Goal: Answer question/provide support

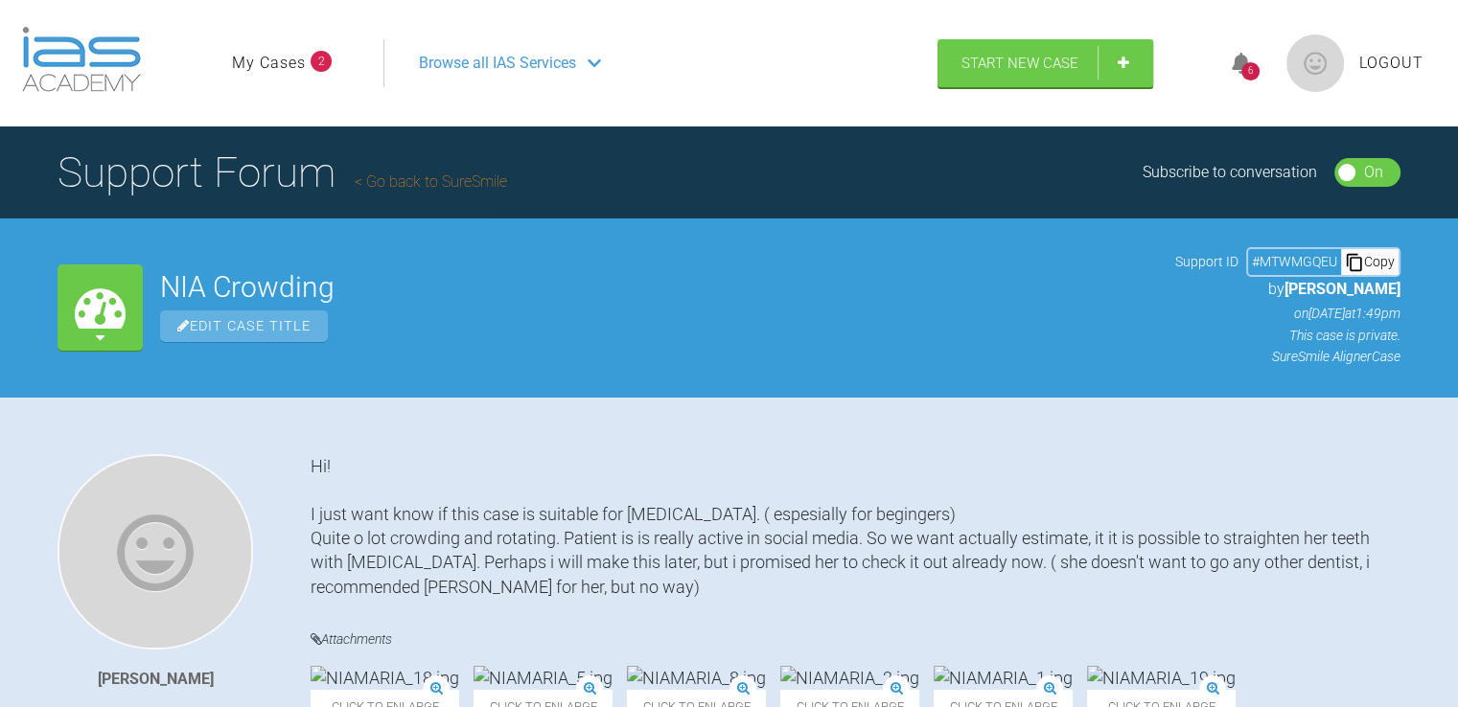
click at [281, 66] on link "My Cases" at bounding box center [269, 63] width 74 height 25
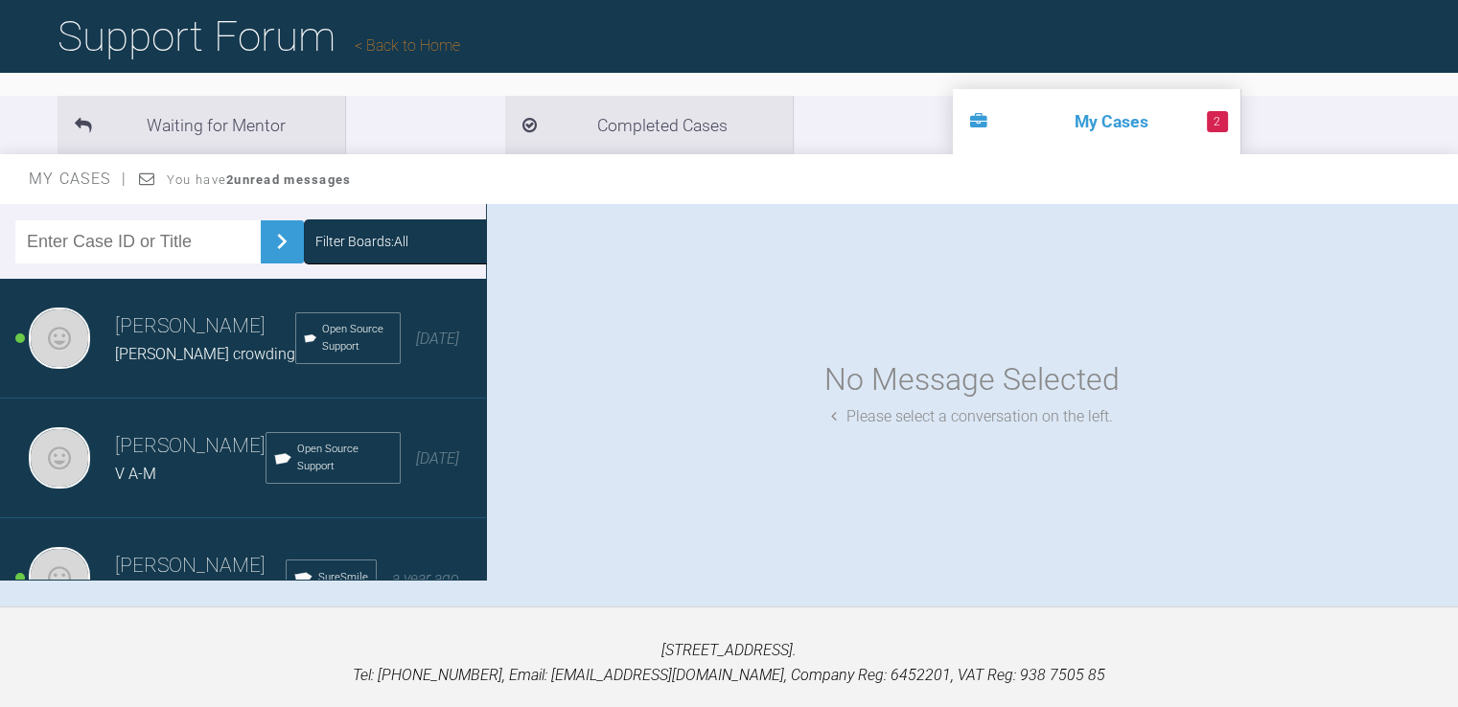
scroll to position [140, 0]
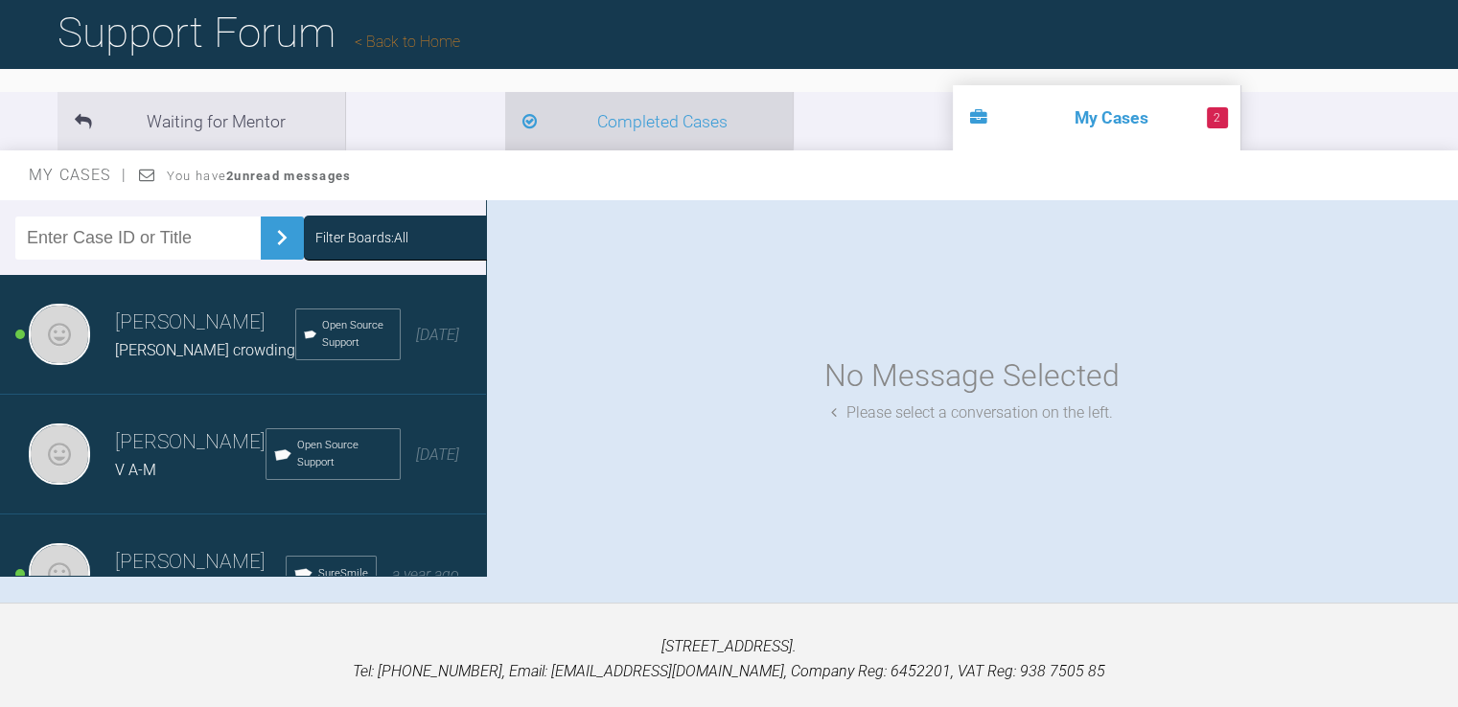
click at [520, 106] on li "Completed Cases" at bounding box center [649, 121] width 288 height 58
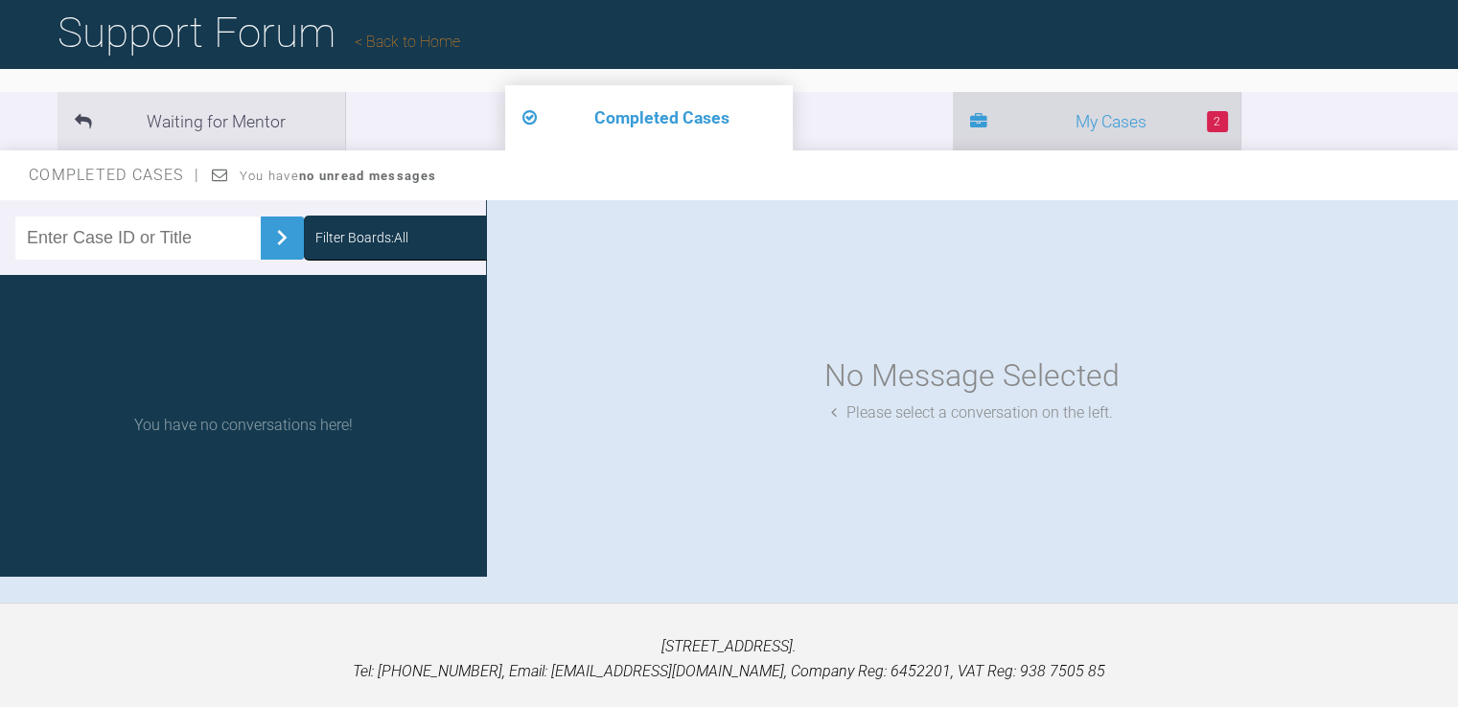
click at [953, 113] on li "2 My Cases" at bounding box center [1097, 121] width 288 height 58
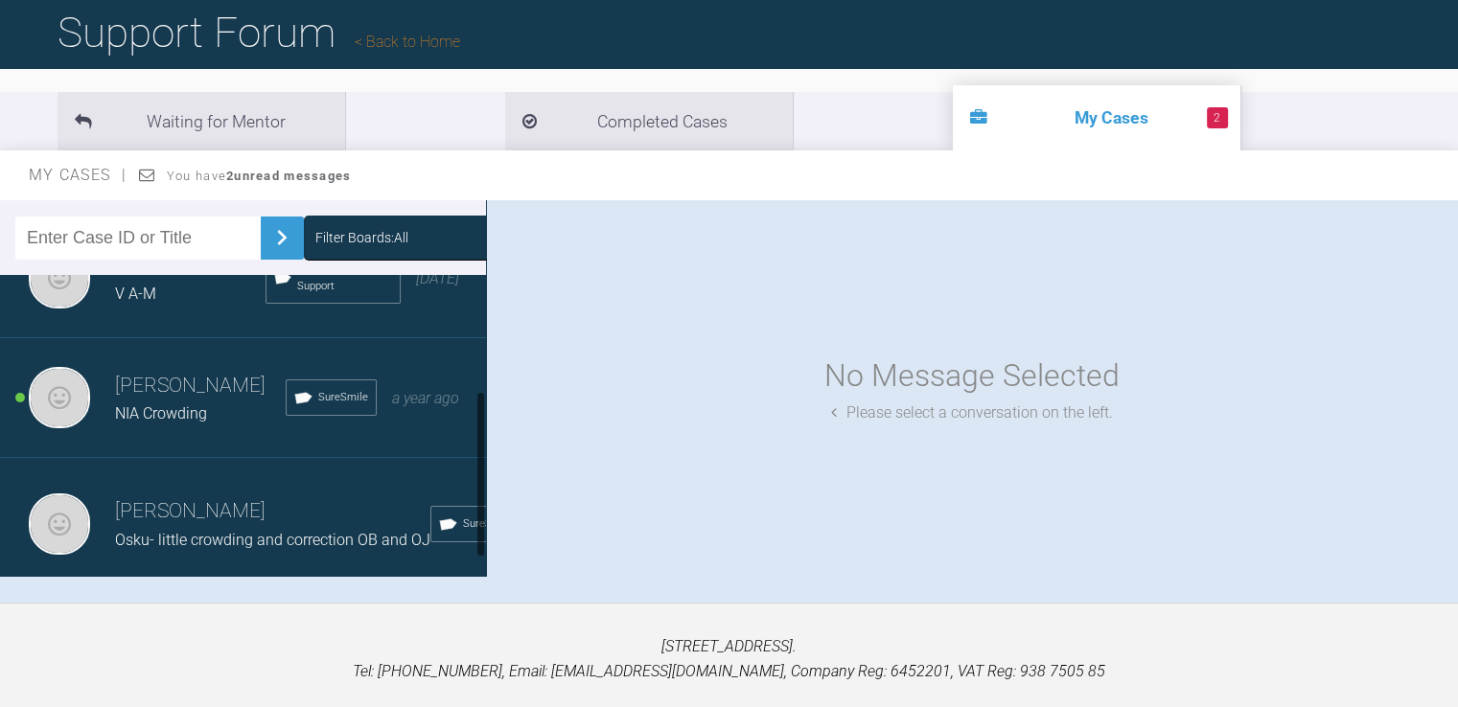
scroll to position [203, 0]
drag, startPoint x: 479, startPoint y: 384, endPoint x: 486, endPoint y: 532, distance: 147.8
click at [486, 532] on div "Filter Boards: All Teemu Savola suomala m-l crowding Open Source Support 3 mont…" at bounding box center [729, 401] width 1458 height 403
click at [330, 531] on span "Osku- little crowding and correction OB and OJ" at bounding box center [272, 540] width 315 height 18
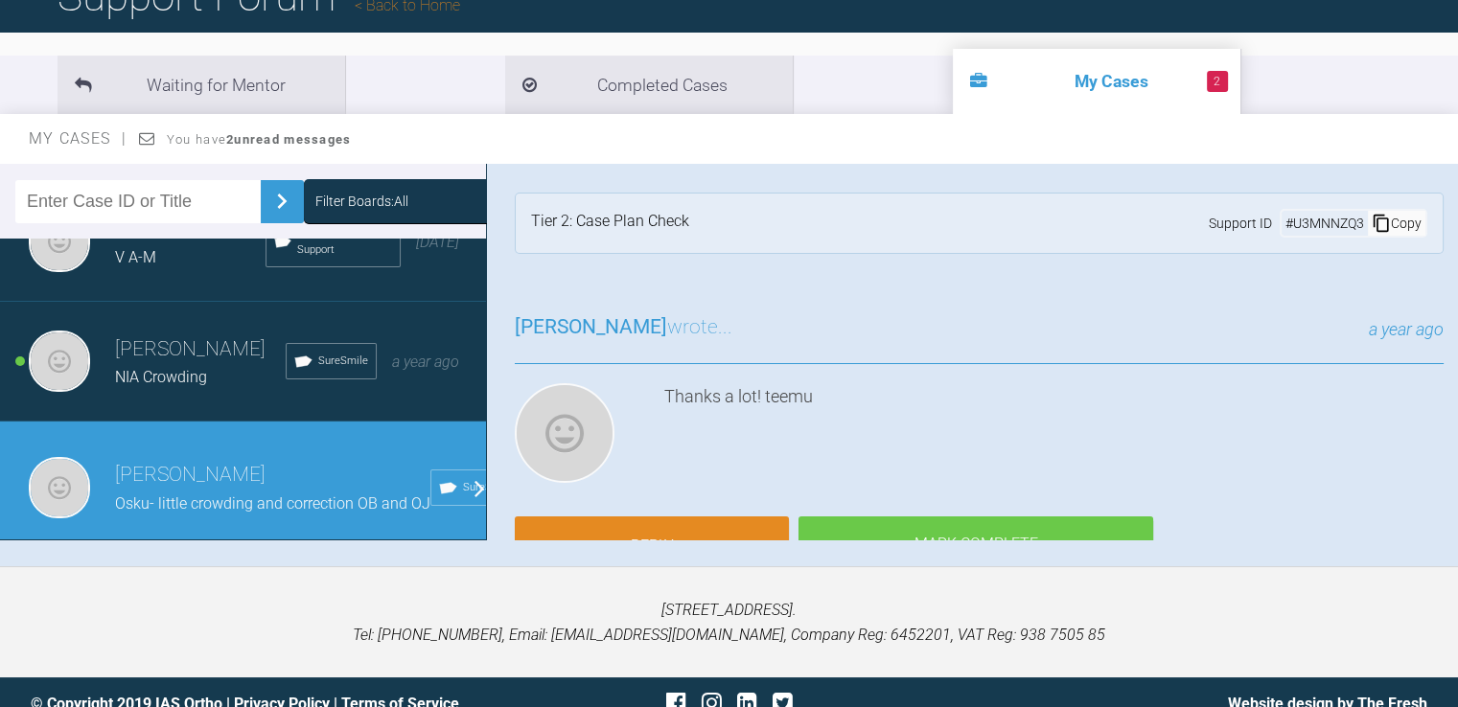
scroll to position [198, 0]
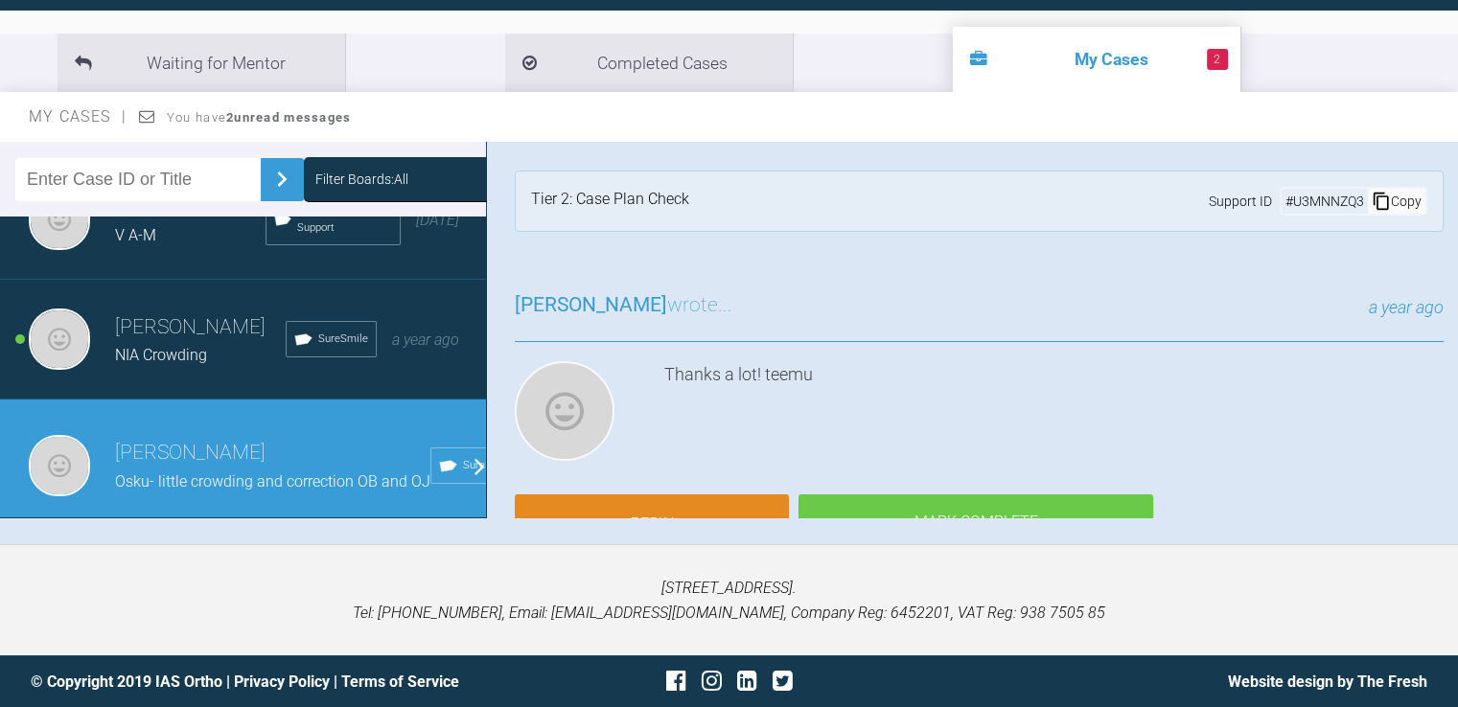
click at [1063, 381] on div "Thanks a lot! teemu" at bounding box center [1053, 414] width 779 height 107
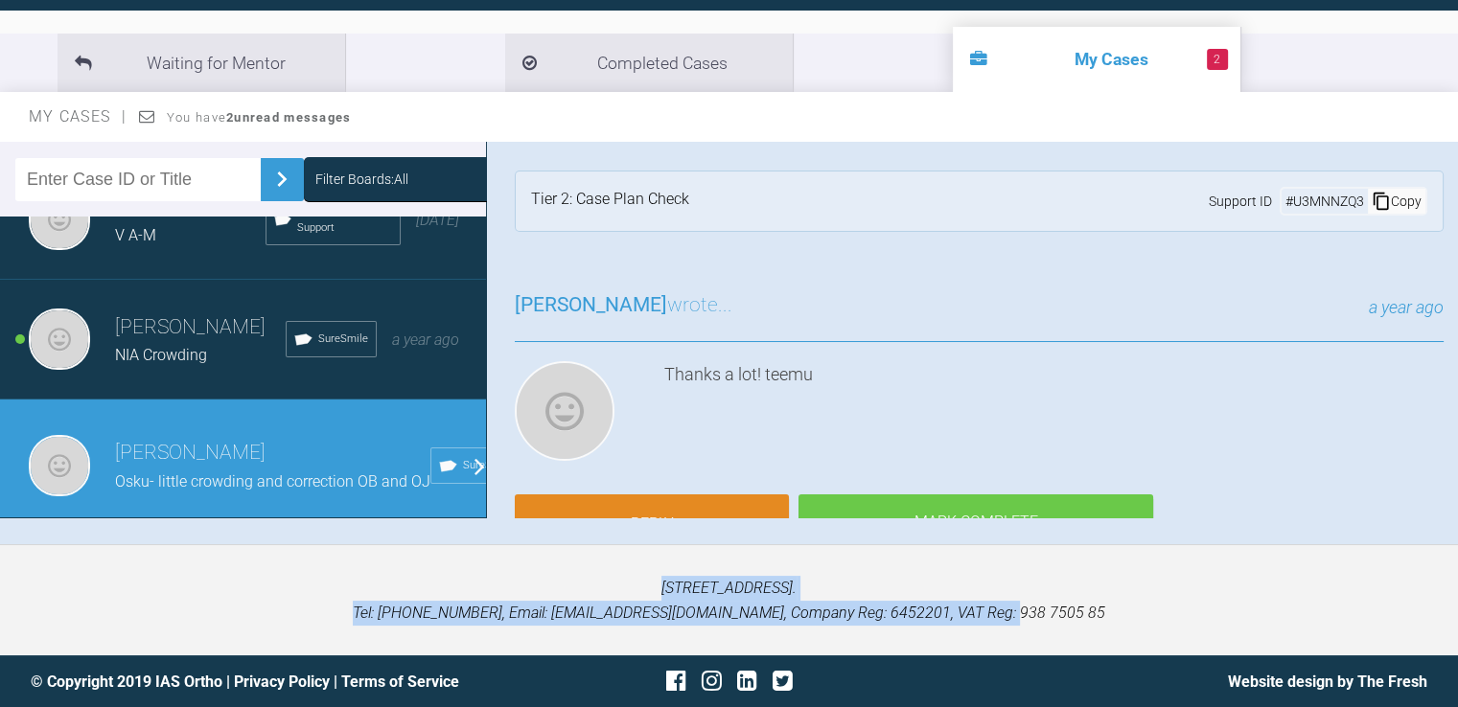
drag, startPoint x: 1350, startPoint y: 592, endPoint x: 1352, endPoint y: 622, distance: 29.9
click at [1352, 622] on p "Towergate House, 22 Wintersells Road, Byfleet, West Byfleet, KT14 7LF. Tel: 019…" at bounding box center [729, 600] width 1397 height 49
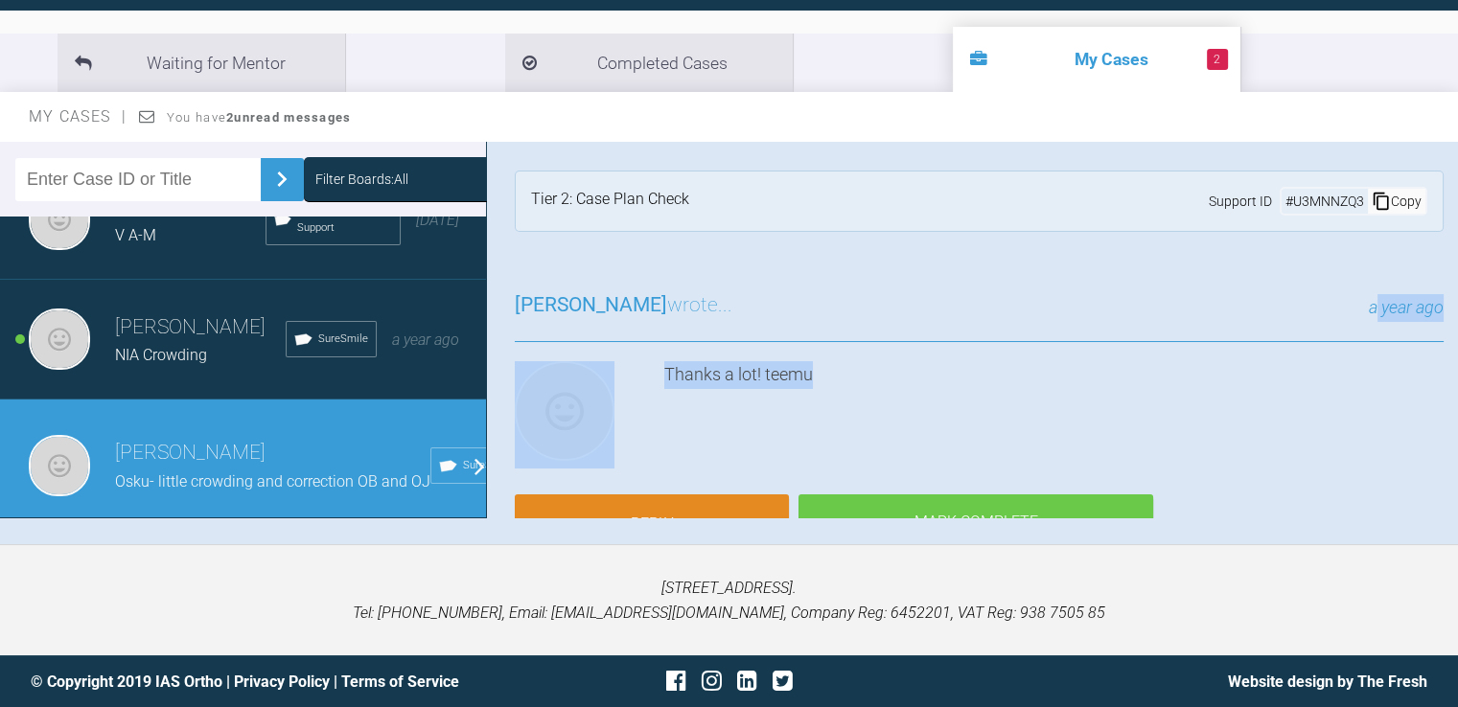
drag, startPoint x: 1373, startPoint y: 415, endPoint x: 1358, endPoint y: 342, distance: 74.3
click at [1358, 342] on div "Teemu Savola wrote... a year ago Thanks a lot! teemu Reply Mark Complete" at bounding box center [979, 434] width 986 height 347
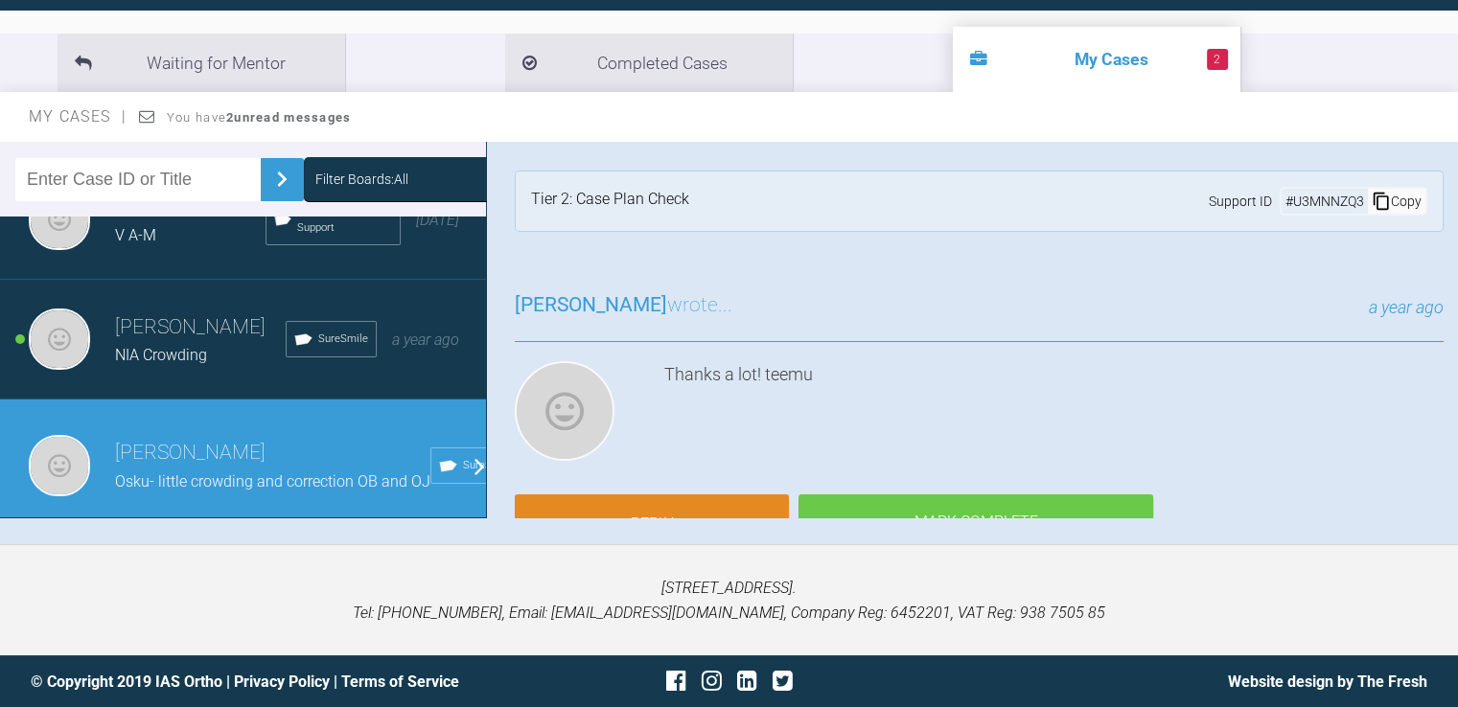
click at [310, 473] on span "Osku- little crowding and correction OB and OJ" at bounding box center [272, 482] width 315 height 18
drag, startPoint x: 310, startPoint y: 447, endPoint x: 220, endPoint y: 443, distance: 90.2
click at [220, 473] on span "Osku- little crowding and correction OB and OJ" at bounding box center [272, 482] width 315 height 18
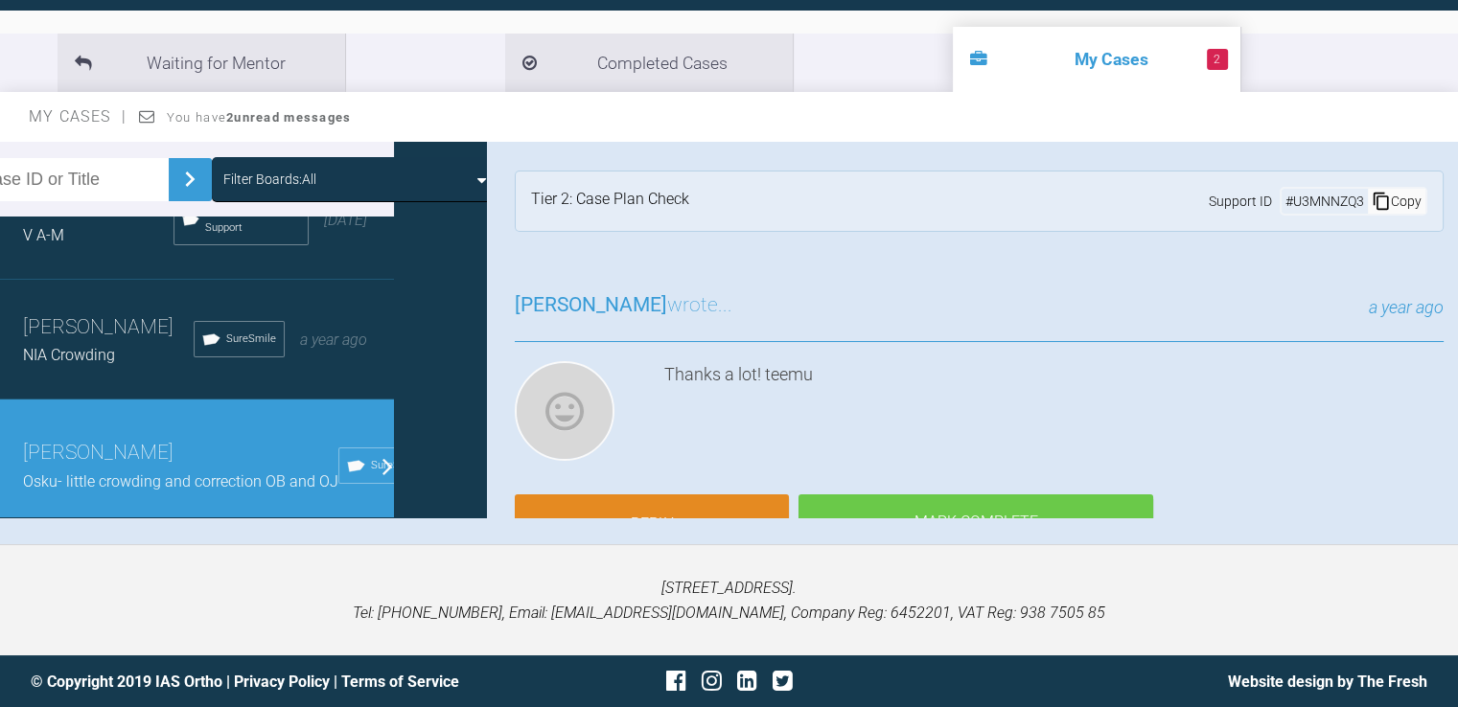
scroll to position [0, 0]
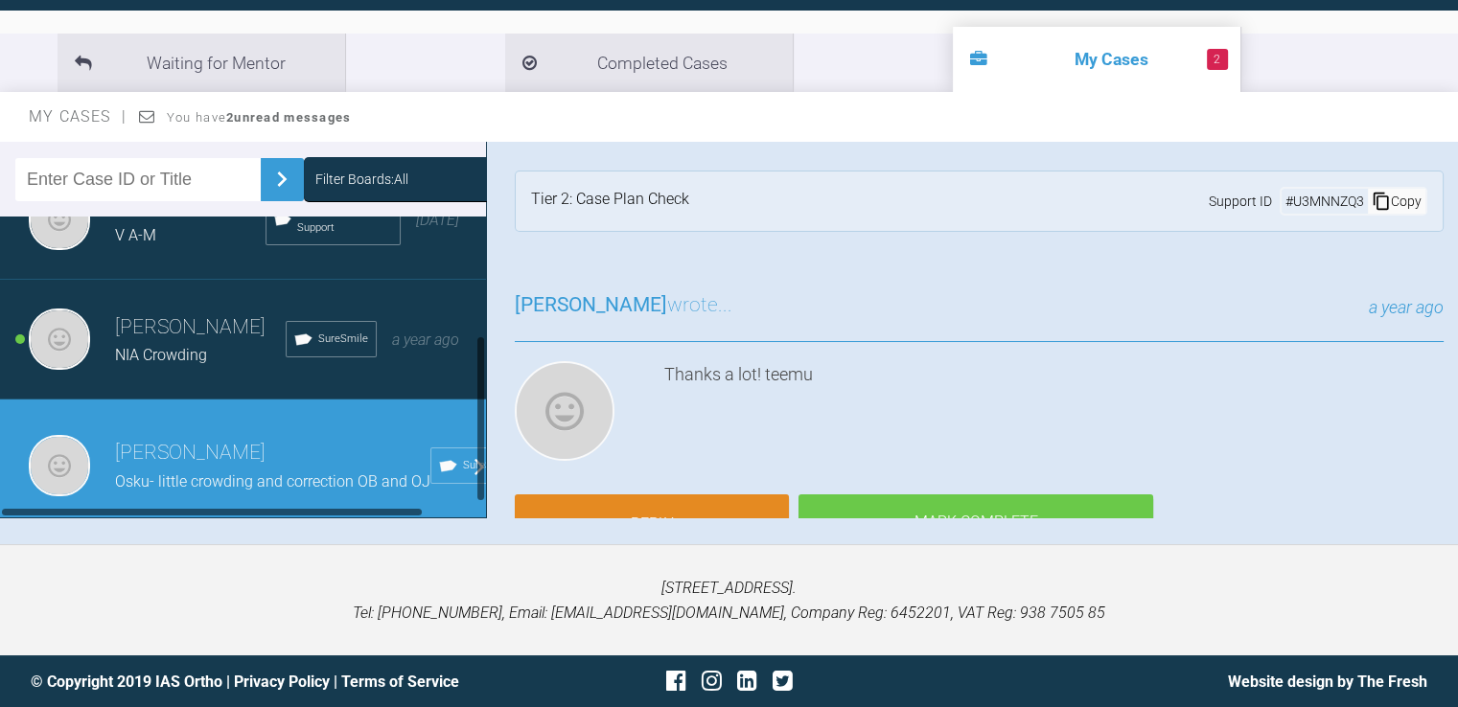
click at [148, 312] on h3 "[PERSON_NAME]" at bounding box center [200, 328] width 171 height 33
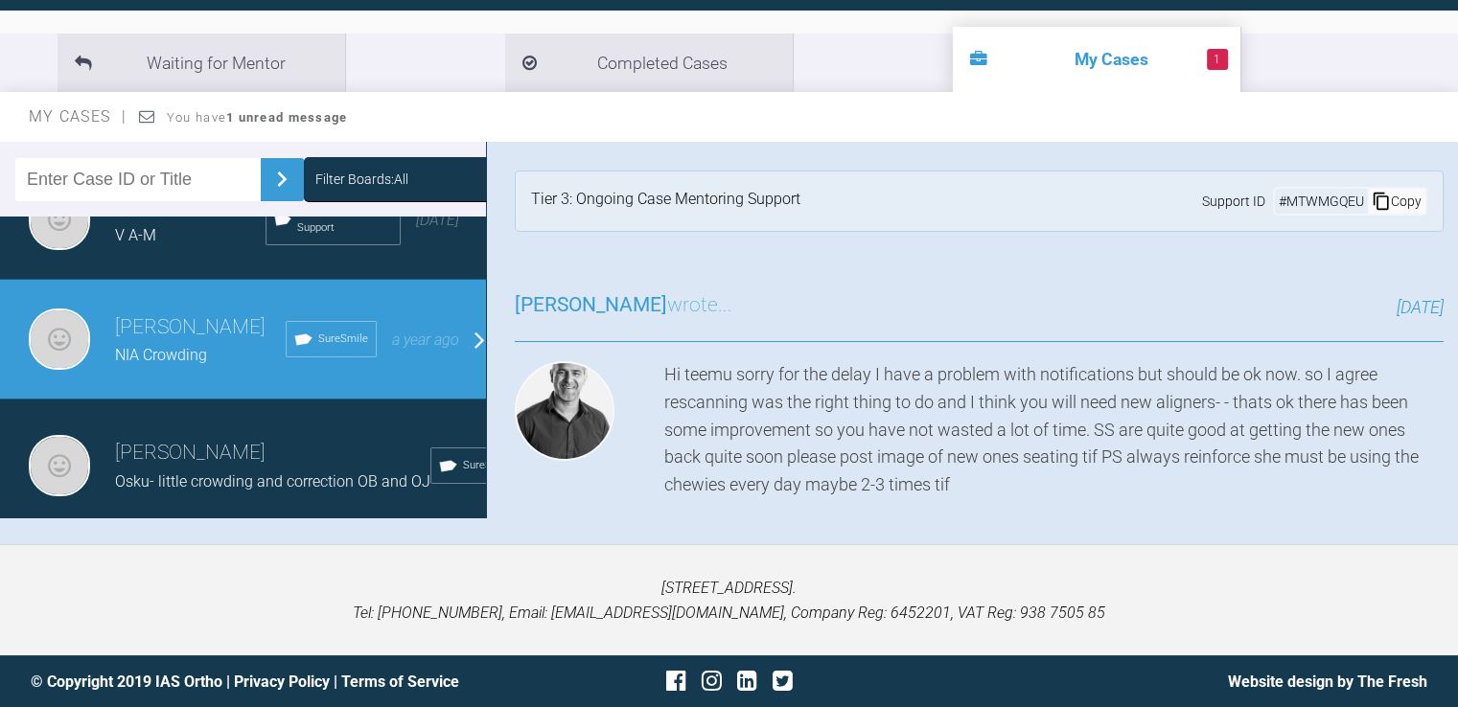
click at [366, 473] on span "Osku- little crowding and correction OB and OJ" at bounding box center [272, 482] width 315 height 18
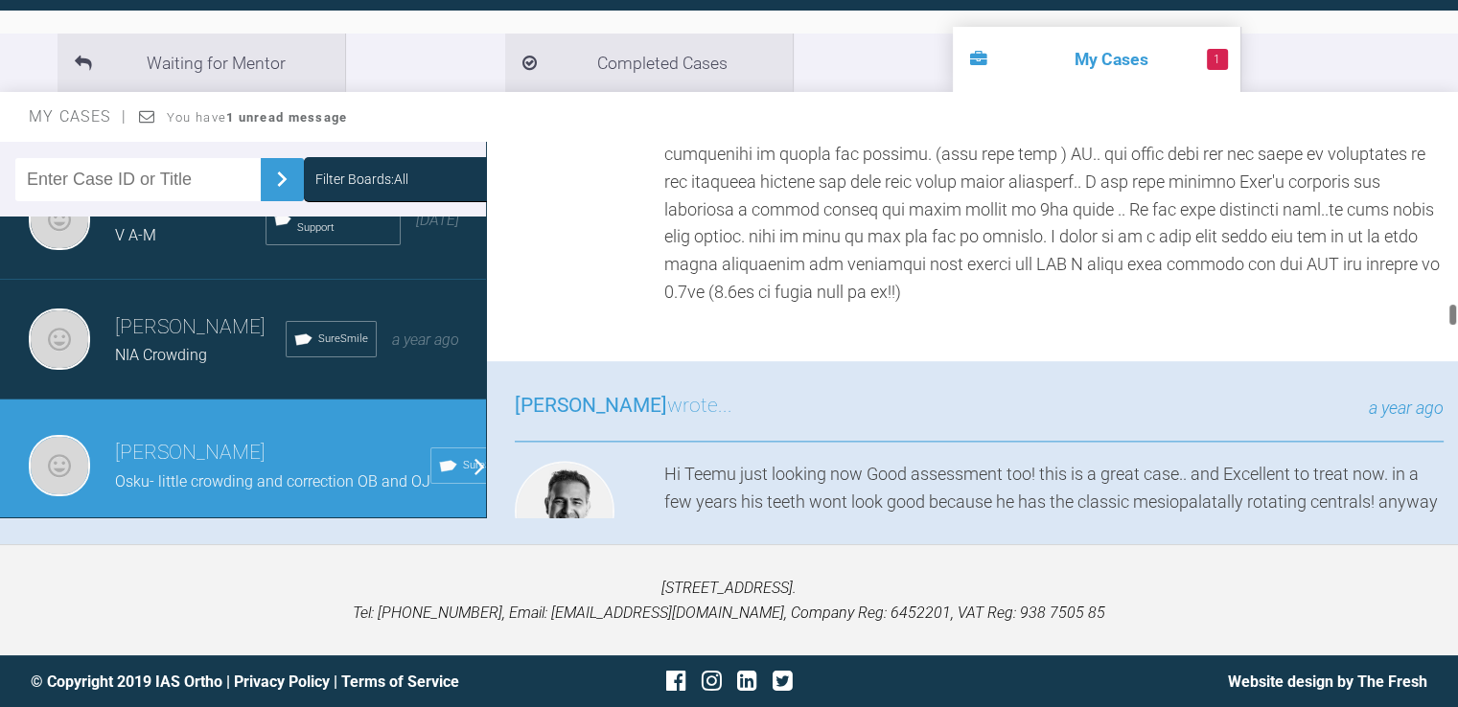
scroll to position [2596, 0]
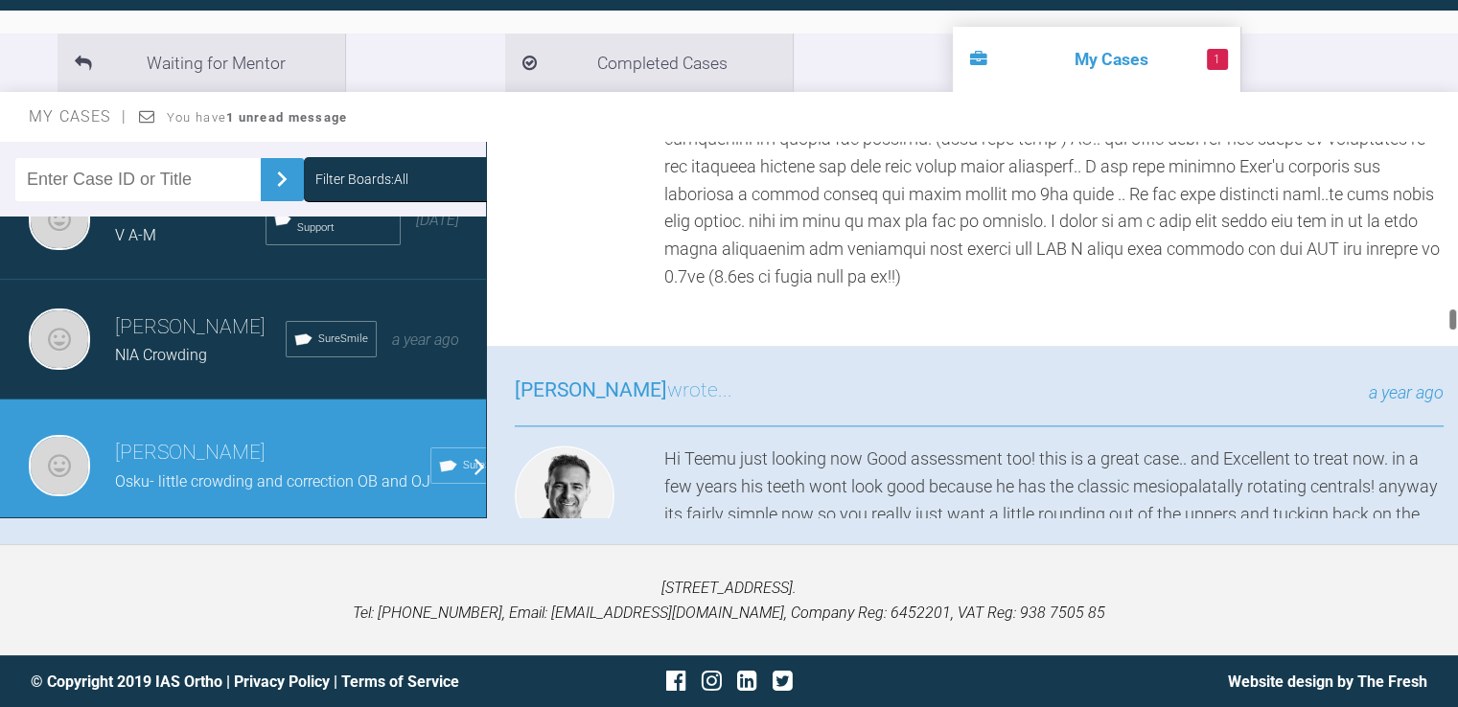
drag, startPoint x: 1453, startPoint y: 158, endPoint x: 1469, endPoint y: 323, distance: 165.7
click at [1457, 323] on html "My Cases 1 Logout Browse all IAS Services Start New Case 6 Logout Support Forum…" at bounding box center [729, 255] width 1458 height 907
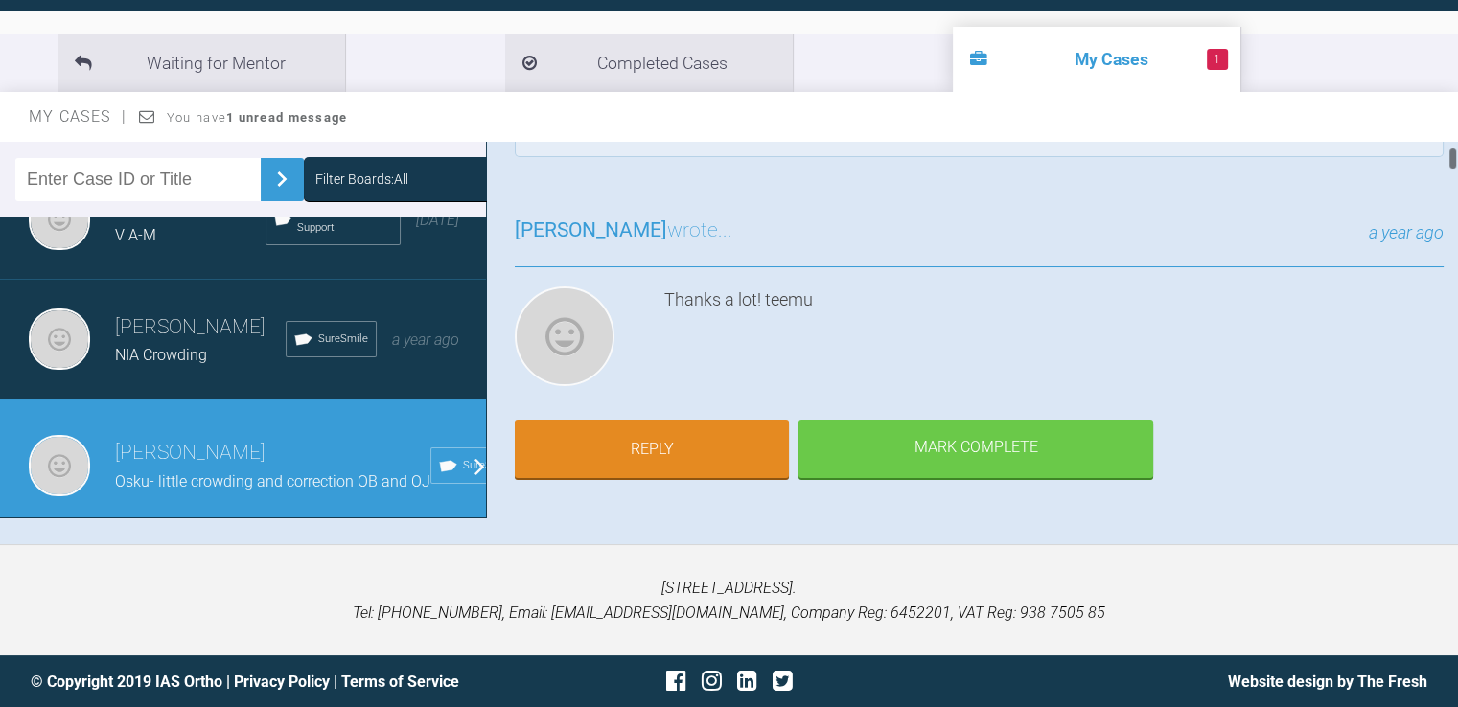
scroll to position [45, 0]
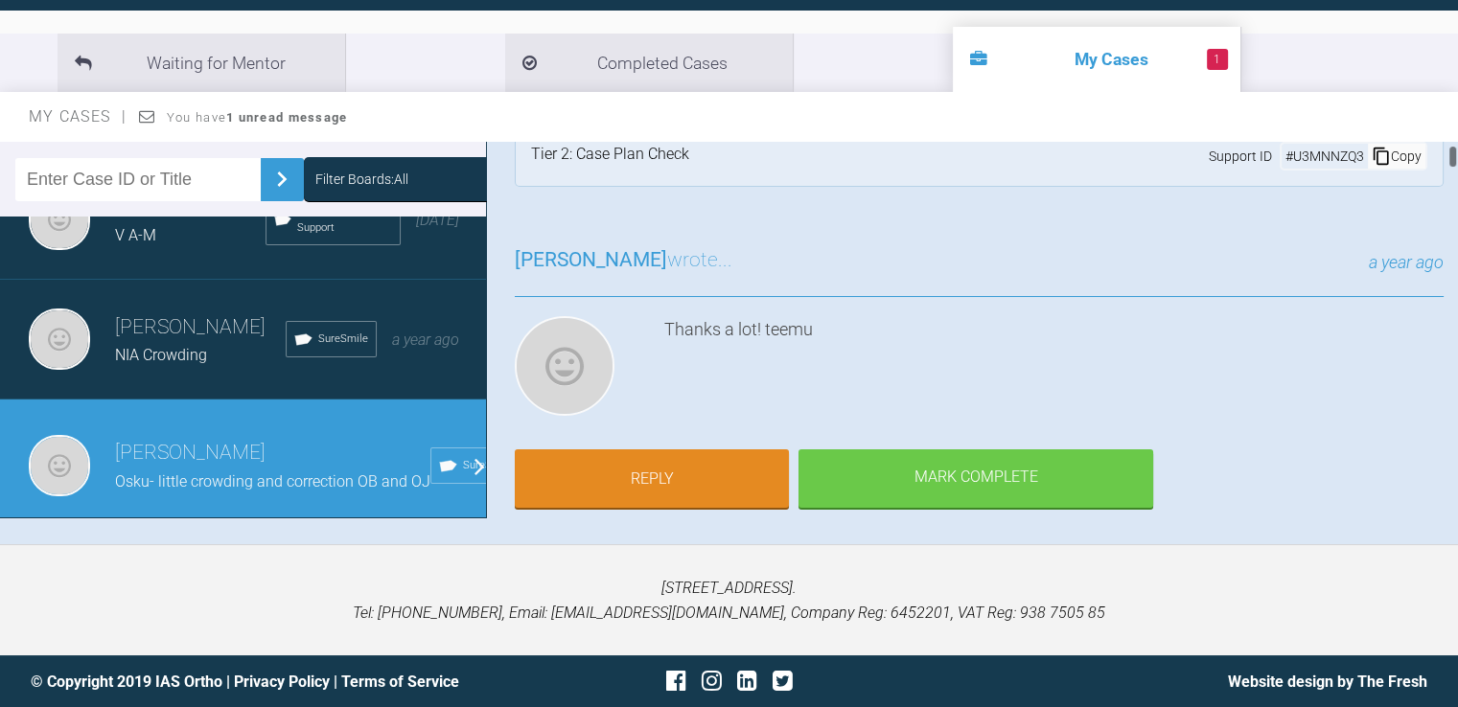
drag, startPoint x: 1453, startPoint y: 318, endPoint x: 1461, endPoint y: 155, distance: 163.1
click at [1457, 155] on html "My Cases 1 Logout Browse all IAS Services Start New Case 6 Logout Support Forum…" at bounding box center [729, 255] width 1458 height 907
click at [667, 469] on link "Reply" at bounding box center [652, 480] width 274 height 59
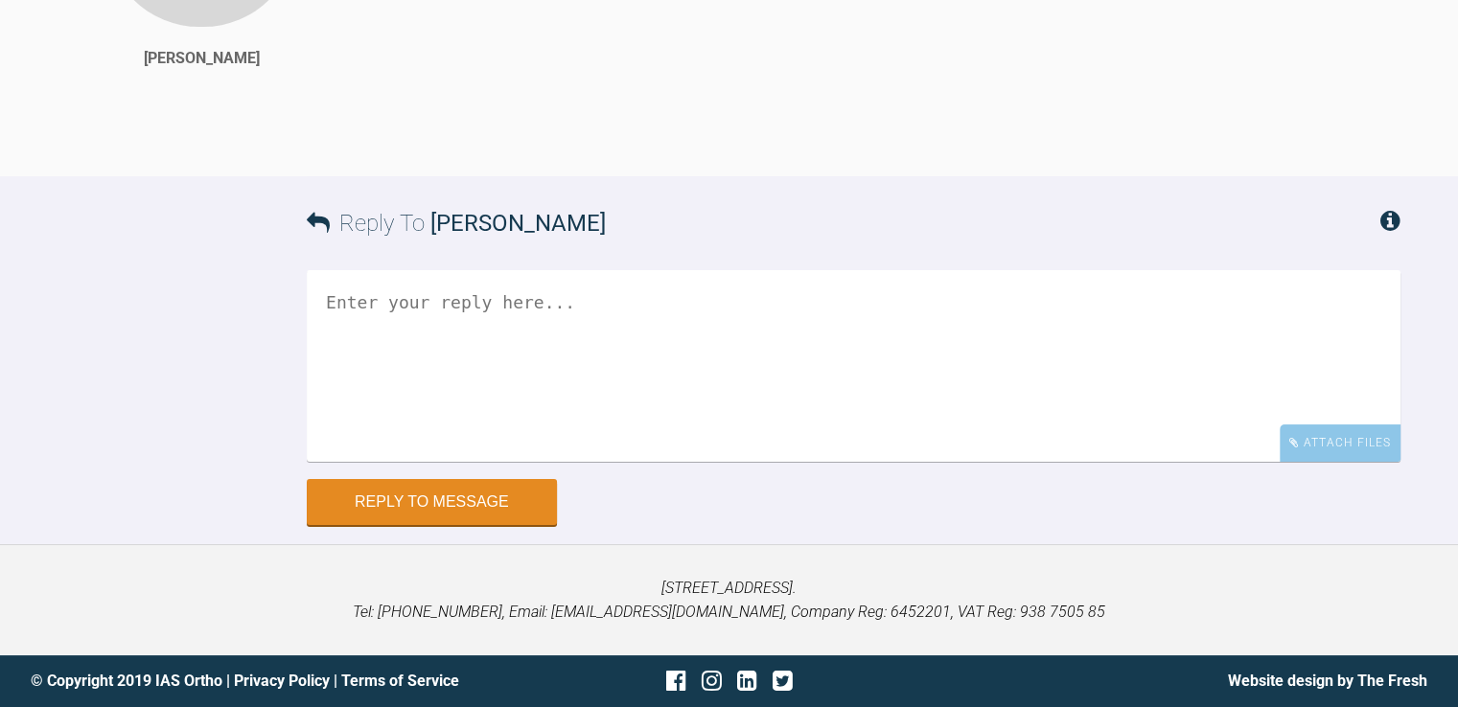
scroll to position [8136, 0]
click at [487, 304] on textarea at bounding box center [854, 366] width 1094 height 192
click at [337, 354] on textarea "Hey! Ijust ask if you could" at bounding box center [854, 366] width 1094 height 192
click at [566, 357] on textarea "Hey! I just ask if you could" at bounding box center [854, 366] width 1094 height 192
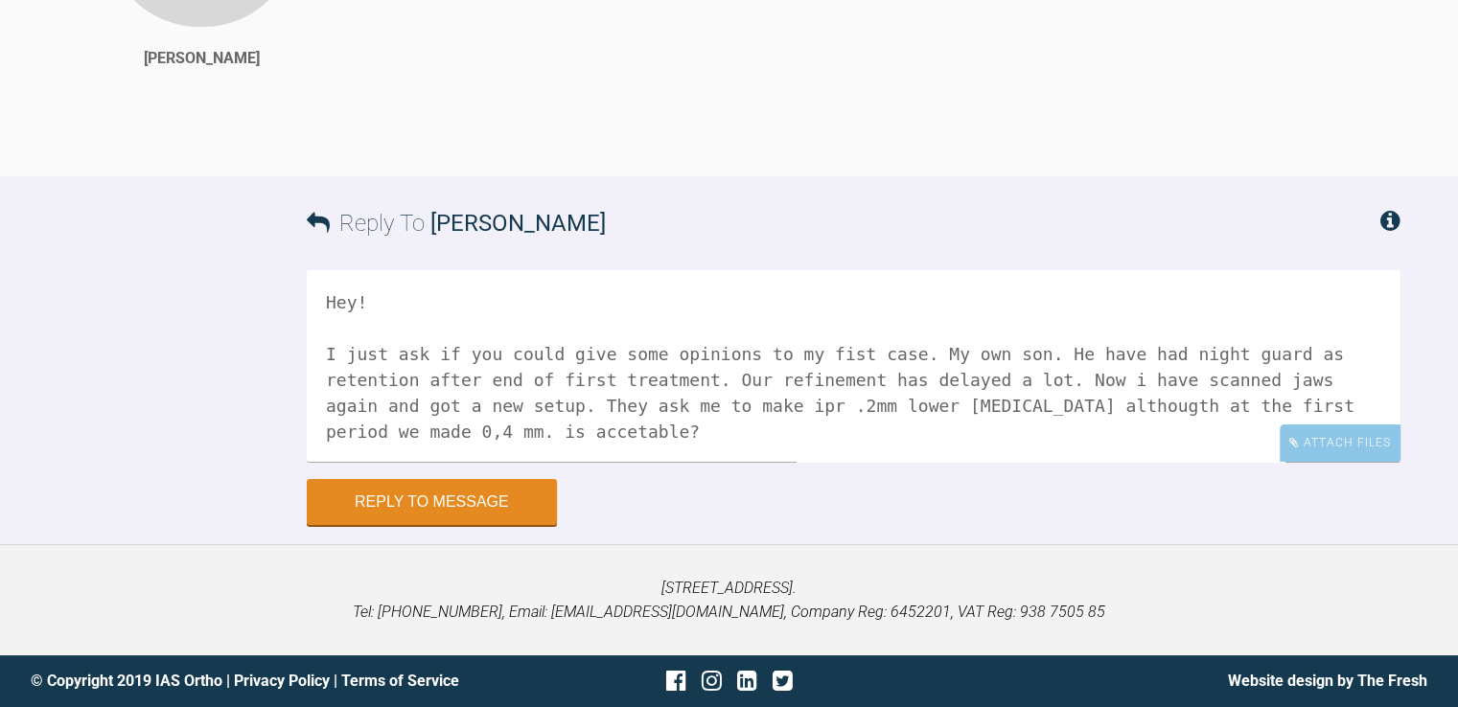
click at [1269, 402] on textarea "Hey! I just ask if you could give some opinions to my fist case. My own son. He…" at bounding box center [854, 366] width 1094 height 192
click at [425, 436] on textarea "Hey! I just ask if you could give some opinions to my fist case. My own son. He…" at bounding box center [854, 366] width 1094 height 192
click at [413, 433] on textarea "Hey! I just ask if you could give some opinions to my fist case. My own son. He…" at bounding box center [854, 366] width 1094 height 192
click at [439, 433] on textarea "Hey! I just ask if you could give some opinions to my fist case. My own son. He…" at bounding box center [854, 366] width 1094 height 192
click at [1072, 351] on textarea "Hey! I just ask if you could give some opinions to my fist case. My own son. He…" at bounding box center [854, 366] width 1094 height 192
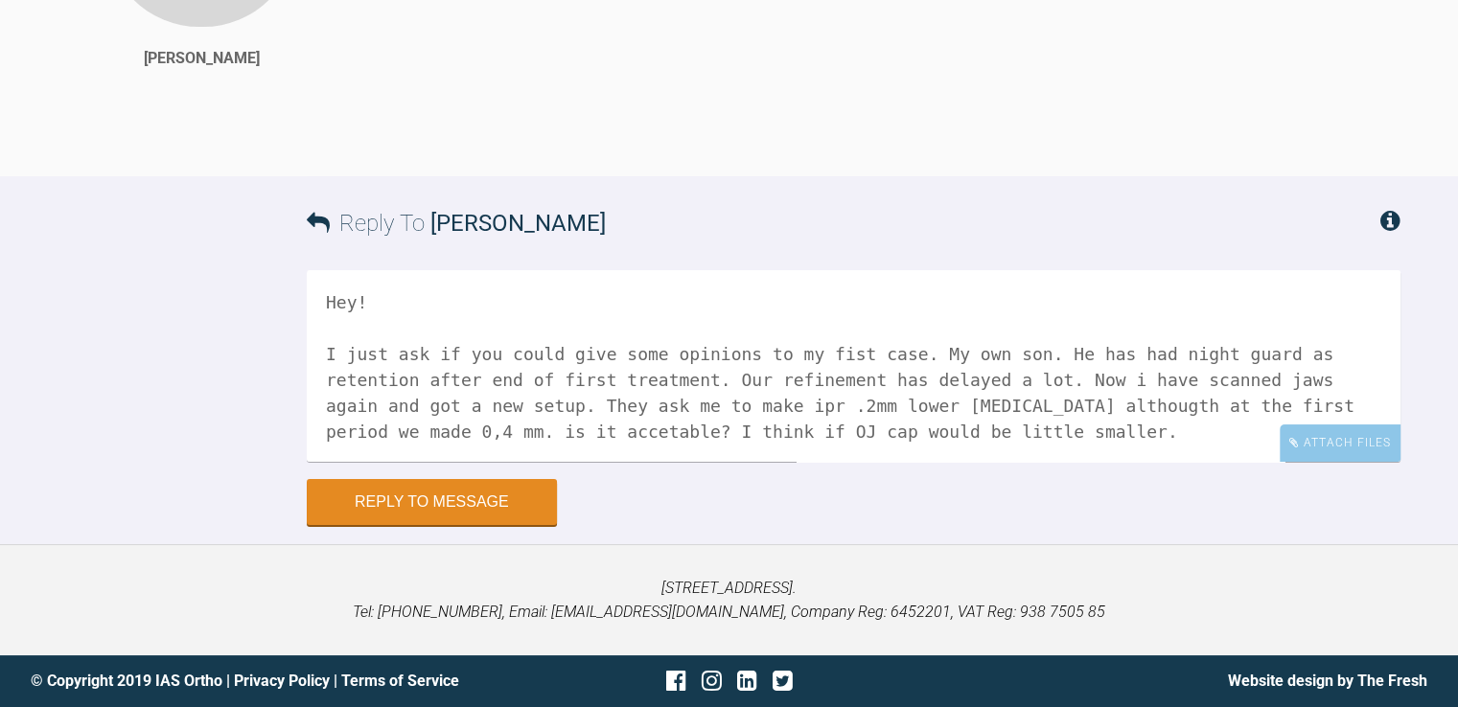
click at [828, 438] on textarea "Hey! I just ask if you could give some opinions to my fist case. My own son. He…" at bounding box center [854, 366] width 1094 height 192
click at [597, 381] on textarea "Hey! I just ask if you could give some opinions to my fist case. My own son. He…" at bounding box center [854, 366] width 1094 height 192
click at [1311, 411] on textarea "Hey! I just ask if you could give some opinions to my fist case. My own son. He…" at bounding box center [854, 366] width 1094 height 192
click at [1261, 448] on textarea "Hey! I just ask if you could give some opinions to my fist case. My own son. He…" at bounding box center [854, 366] width 1094 height 192
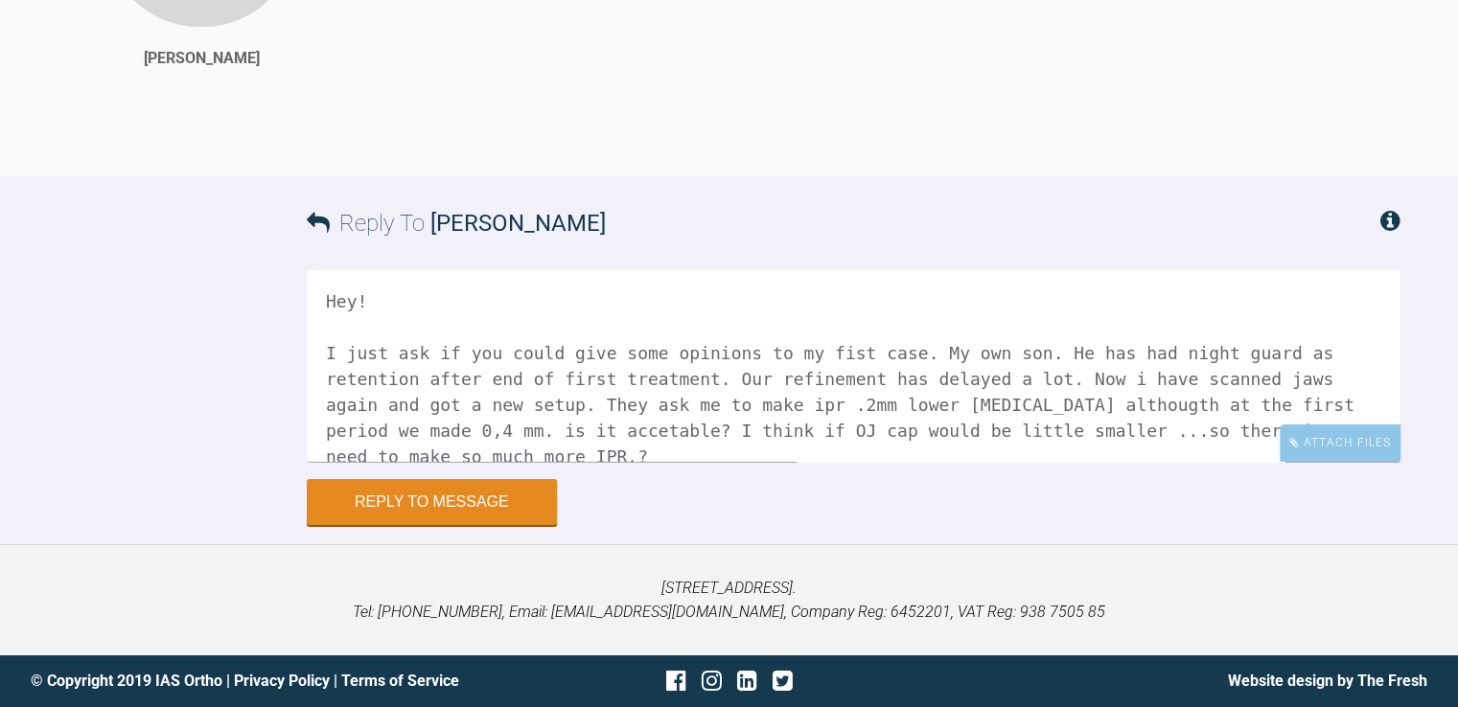
scroll to position [6, 0]
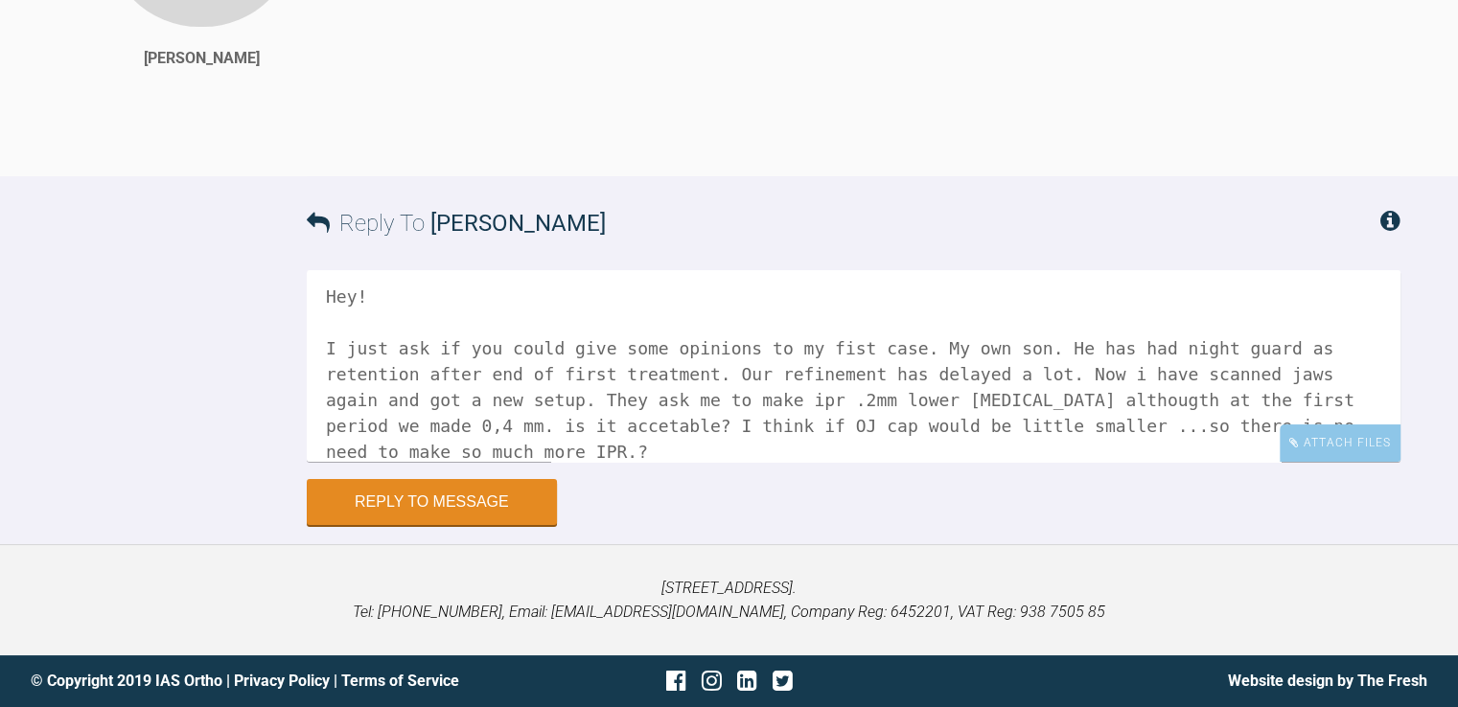
click at [360, 452] on textarea "Hey! I just ask if you could give some opinions to my fist case. My own son. He…" at bounding box center [854, 366] width 1094 height 192
click at [460, 447] on textarea "Hey! I just ask if you could give some opinions to my fist case. My own son. He…" at bounding box center [854, 366] width 1094 height 192
click at [646, 453] on textarea "Hey! I just ask if you could give some opinions to my fist case. My own son. He…" at bounding box center [854, 366] width 1094 height 192
click at [648, 451] on textarea "Hey! I just ask if you could give some opinions to my fist case. My own son. He…" at bounding box center [854, 366] width 1094 height 192
click at [791, 451] on textarea "Hey! I just ask if you could give some opinions to my fist case. My own son. He…" at bounding box center [854, 366] width 1094 height 192
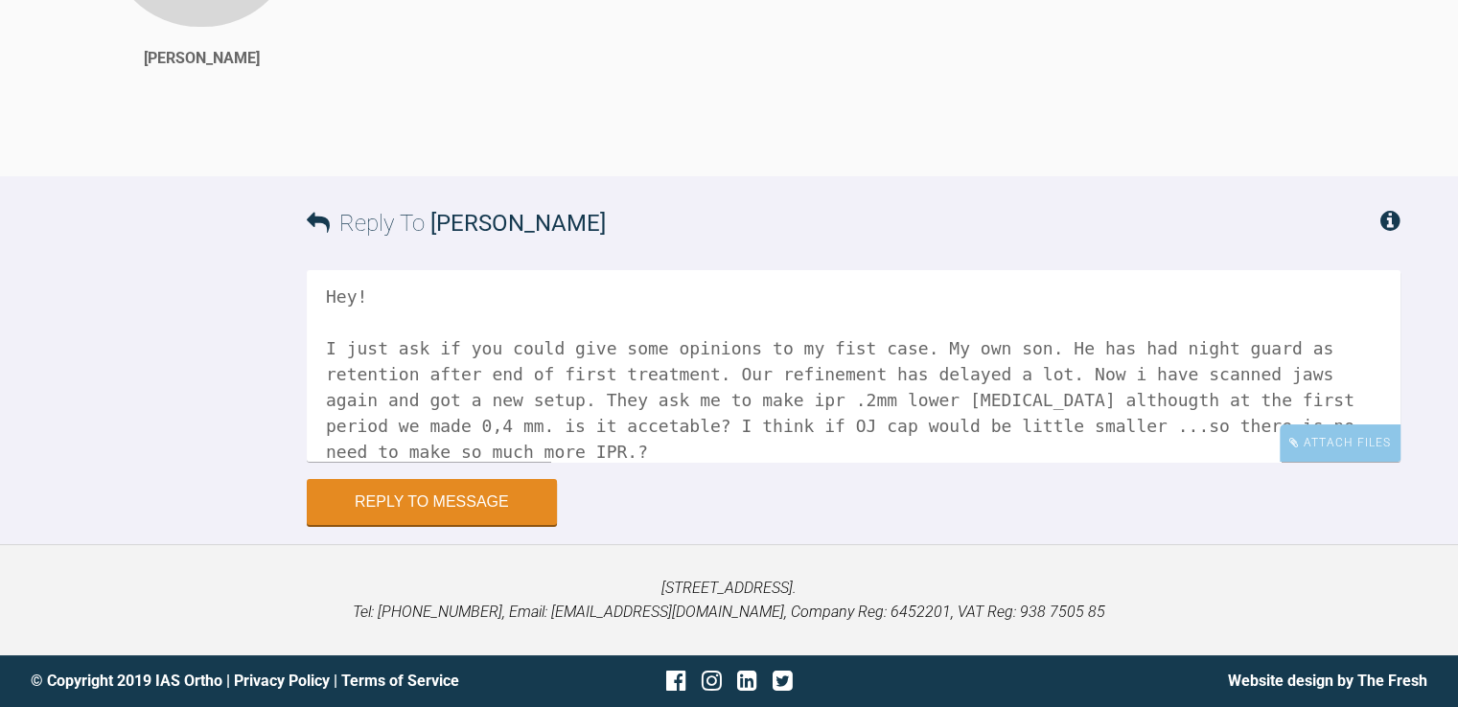
click at [1068, 449] on textarea "Hey! I just ask if you could give some opinions to my fist case. My own son. He…" at bounding box center [854, 366] width 1094 height 192
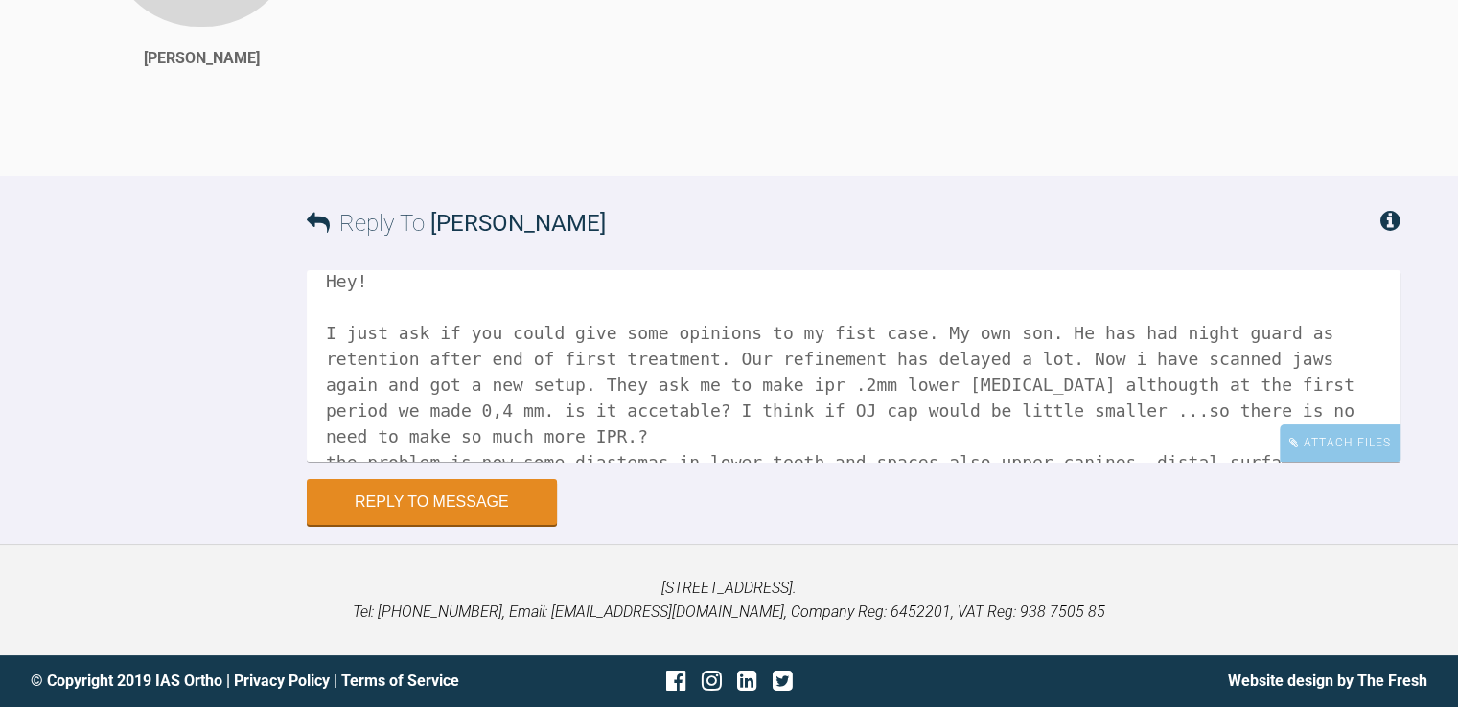
scroll to position [27, 0]
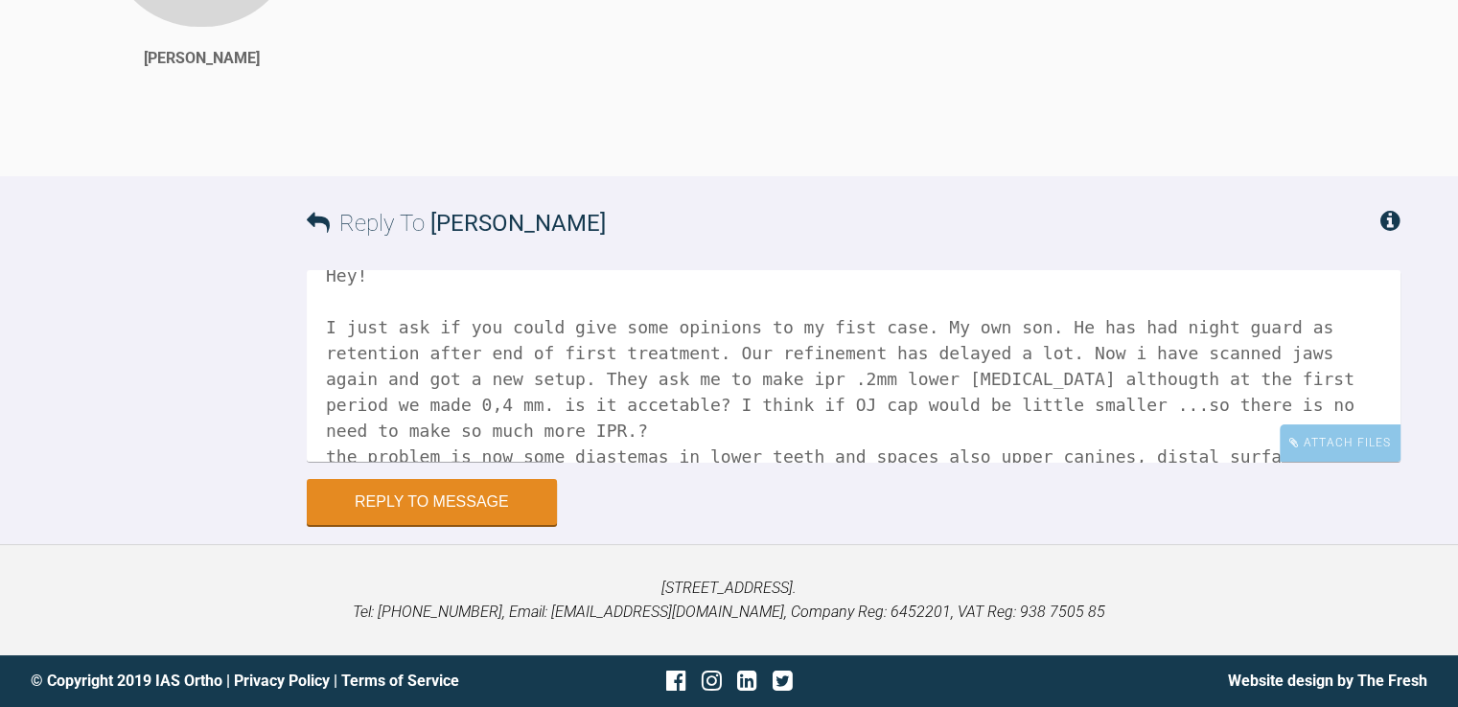
drag, startPoint x: 326, startPoint y: 349, endPoint x: 1269, endPoint y: 442, distance: 947.8
click at [1269, 442] on textarea "Hey! I just ask if you could give some opinions to my fist case. My own son. He…" at bounding box center [854, 366] width 1094 height 192
click at [1237, 433] on textarea "Hey! I just ask if you could give some opinions to my fist case. My own son. He…" at bounding box center [854, 366] width 1094 height 192
click at [815, 322] on textarea "Hey! I just ask if you could give some opinions to my fist case. My own son. He…" at bounding box center [854, 366] width 1094 height 192
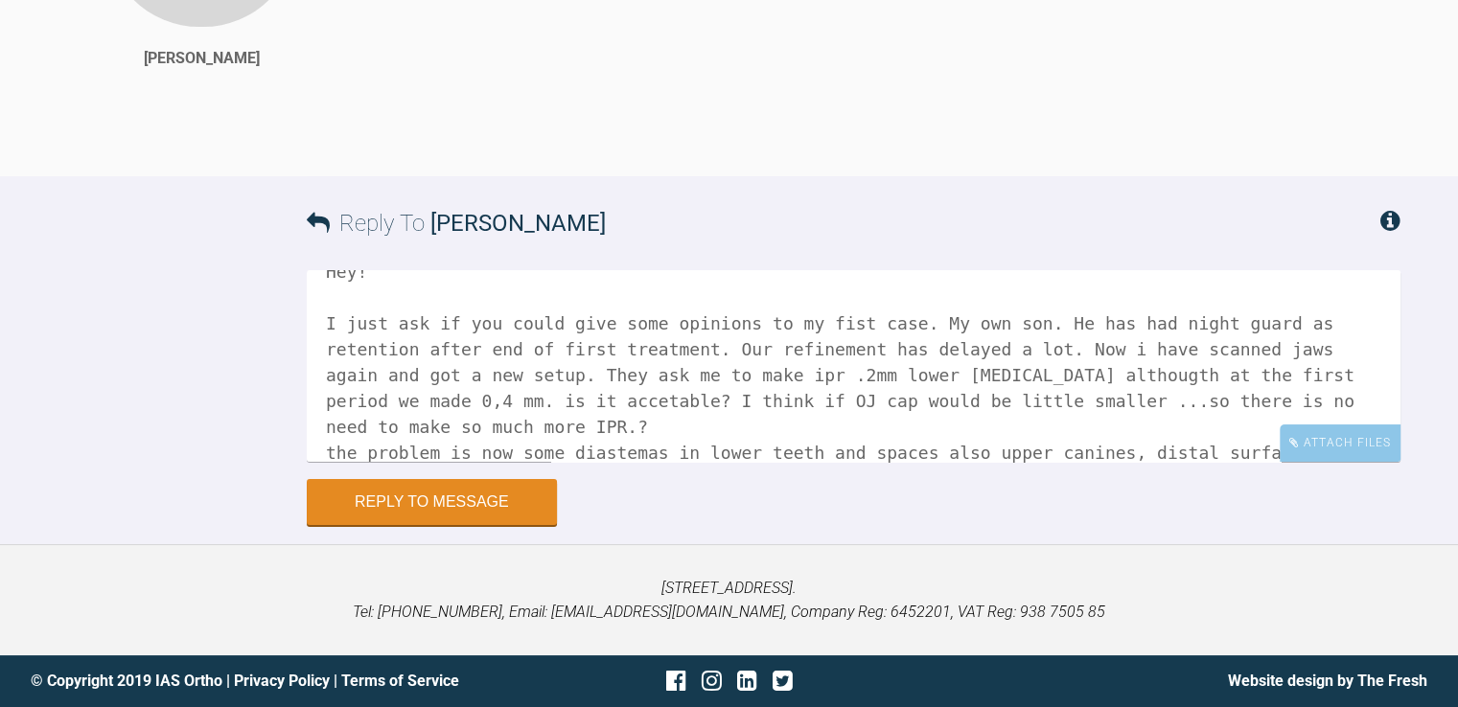
click at [811, 319] on textarea "Hey! I just ask if you could give some opinions to my fist case. My own son. He…" at bounding box center [854, 366] width 1094 height 192
click at [382, 447] on textarea "Hey! I just ask if you could give some opinions to my first case. My own son. H…" at bounding box center [854, 366] width 1094 height 192
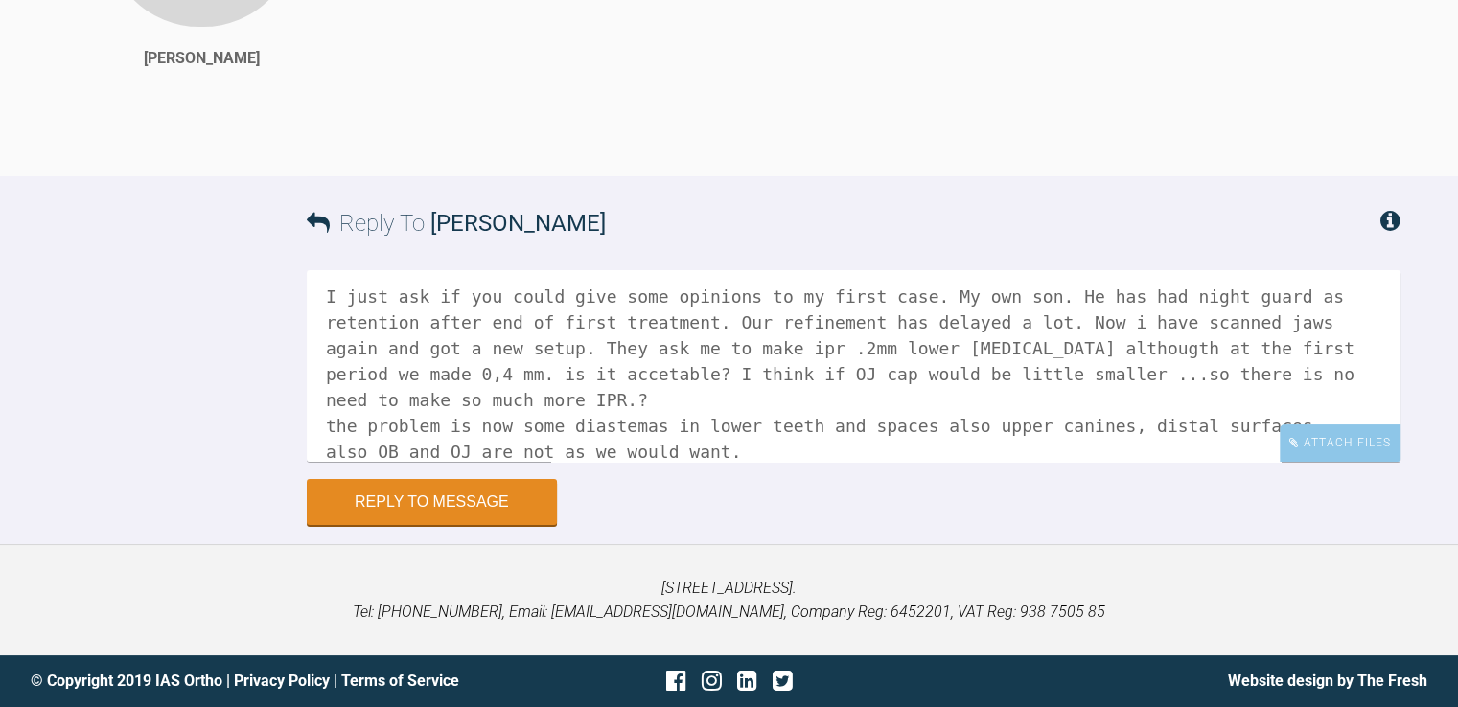
click at [333, 450] on textarea "Hey! I just ask if you could give some opinions to my first case. My own son. H…" at bounding box center [854, 366] width 1094 height 192
click at [709, 446] on textarea "Hey! I just ask if you could give some opinions to my first case. My own son. H…" at bounding box center [854, 366] width 1094 height 192
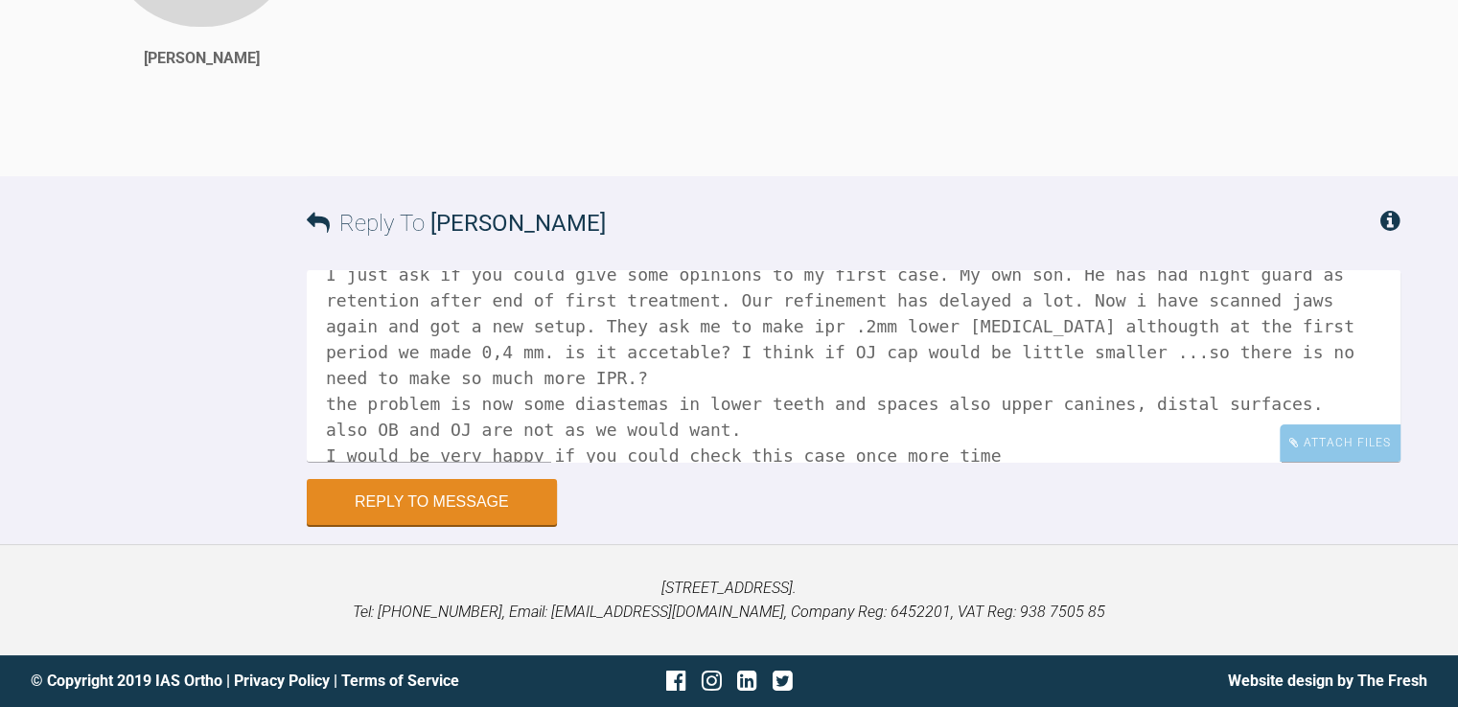
drag, startPoint x: 322, startPoint y: 289, endPoint x: 998, endPoint y: 457, distance: 696.3
click at [998, 457] on textarea "Hey! I just ask if you could give some opinions to my first case. My own son. H…" at bounding box center [854, 366] width 1094 height 192
click at [971, 431] on textarea "Hey! I just ask if you could give some opinions to my first case. My own son. H…" at bounding box center [854, 366] width 1094 height 192
click at [410, 455] on textarea "Hey! I just ask if you could give some opinions to my first case. My own son. H…" at bounding box center [854, 366] width 1094 height 192
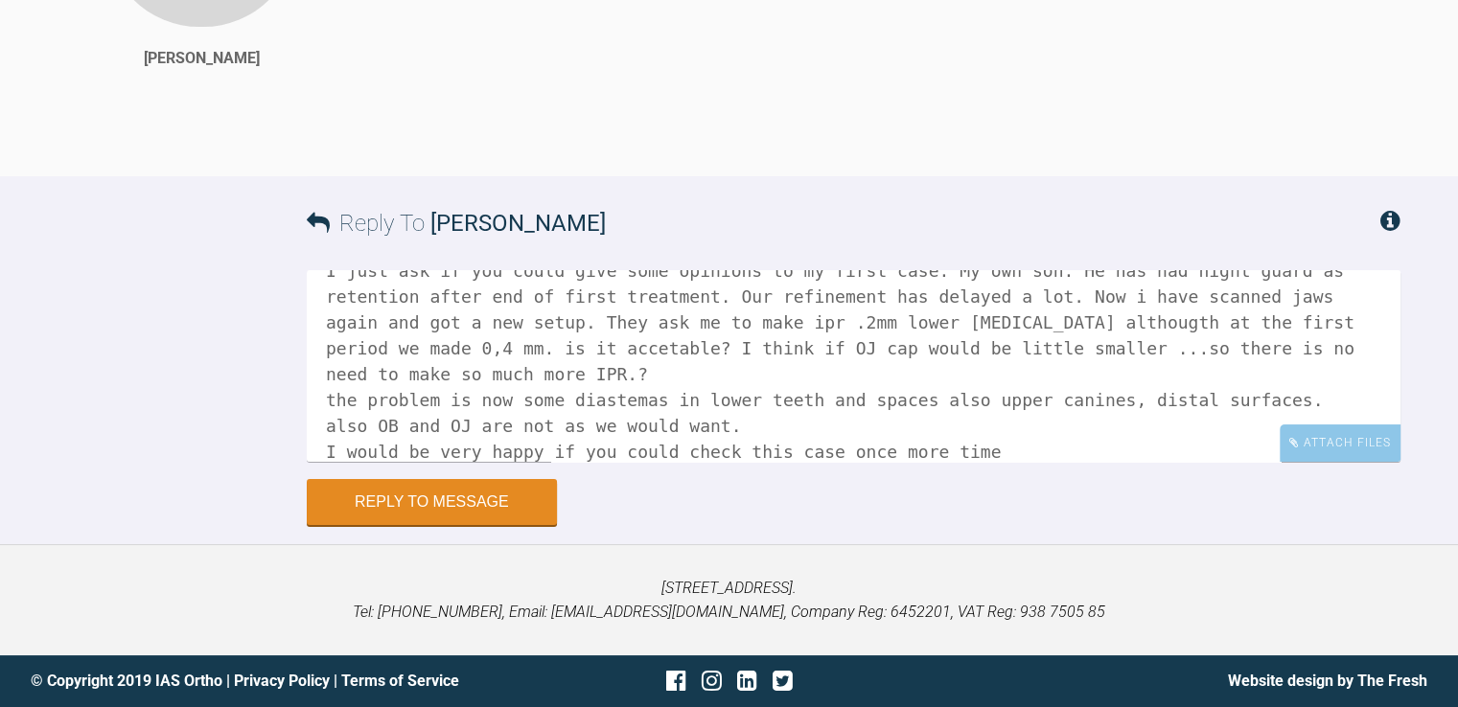
click at [494, 448] on textarea "Hey! I just ask if you could give some opinions to my first case. My own son. H…" at bounding box center [854, 366] width 1094 height 192
click at [429, 456] on textarea "Hey! I just ask if you could give some opinions to my first case. My own son. H…" at bounding box center [854, 366] width 1094 height 192
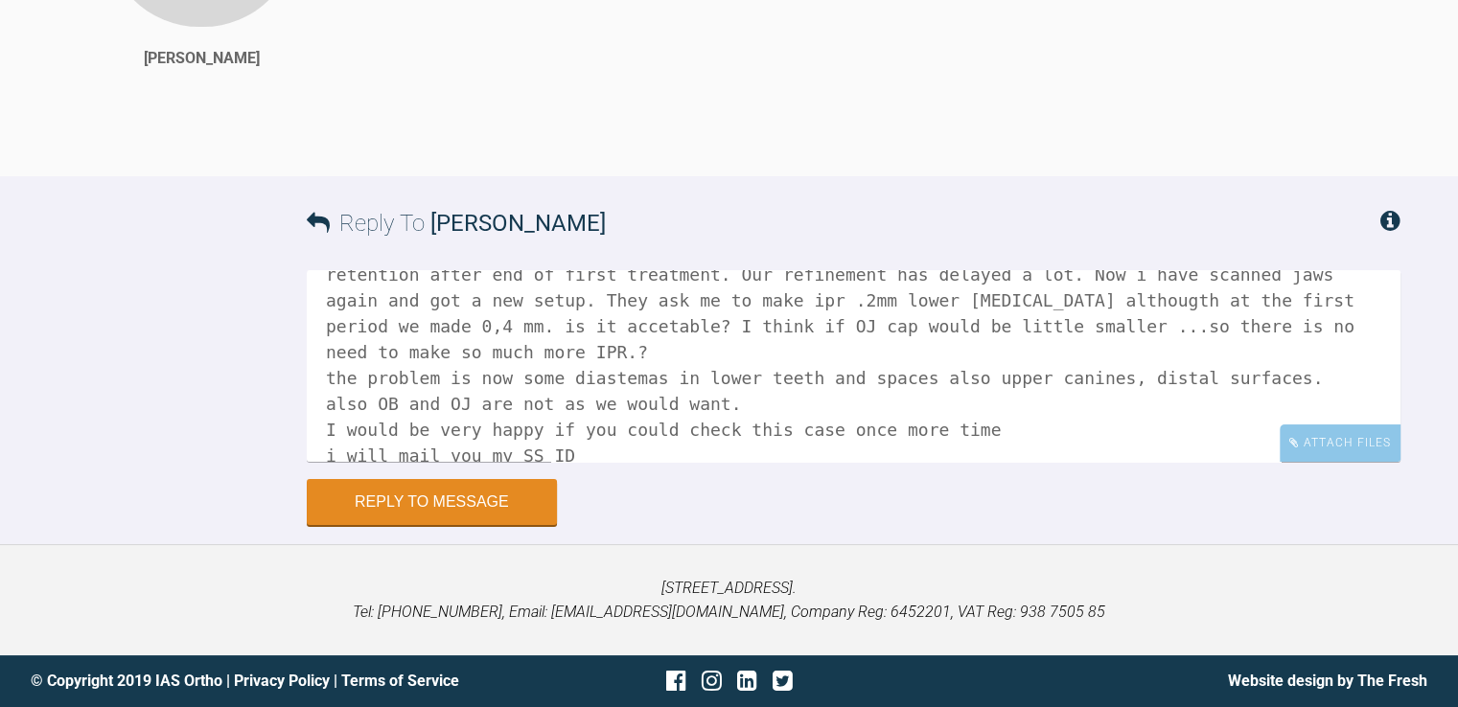
drag, startPoint x: 560, startPoint y: 455, endPoint x: 315, endPoint y: 453, distance: 244.4
click at [315, 453] on textarea "Hey! I just ask if you could give some opinions to my first case. My own son. H…" at bounding box center [854, 366] width 1094 height 192
click at [523, 434] on textarea "Hey! I just ask if you could give some opinions to my first case. My own son. H…" at bounding box center [854, 366] width 1094 height 192
click at [655, 442] on textarea "Hey! I just ask if you could give some opinions to my first case. My own son. H…" at bounding box center [854, 366] width 1094 height 192
drag, startPoint x: 630, startPoint y: 425, endPoint x: 319, endPoint y: 446, distance: 311.3
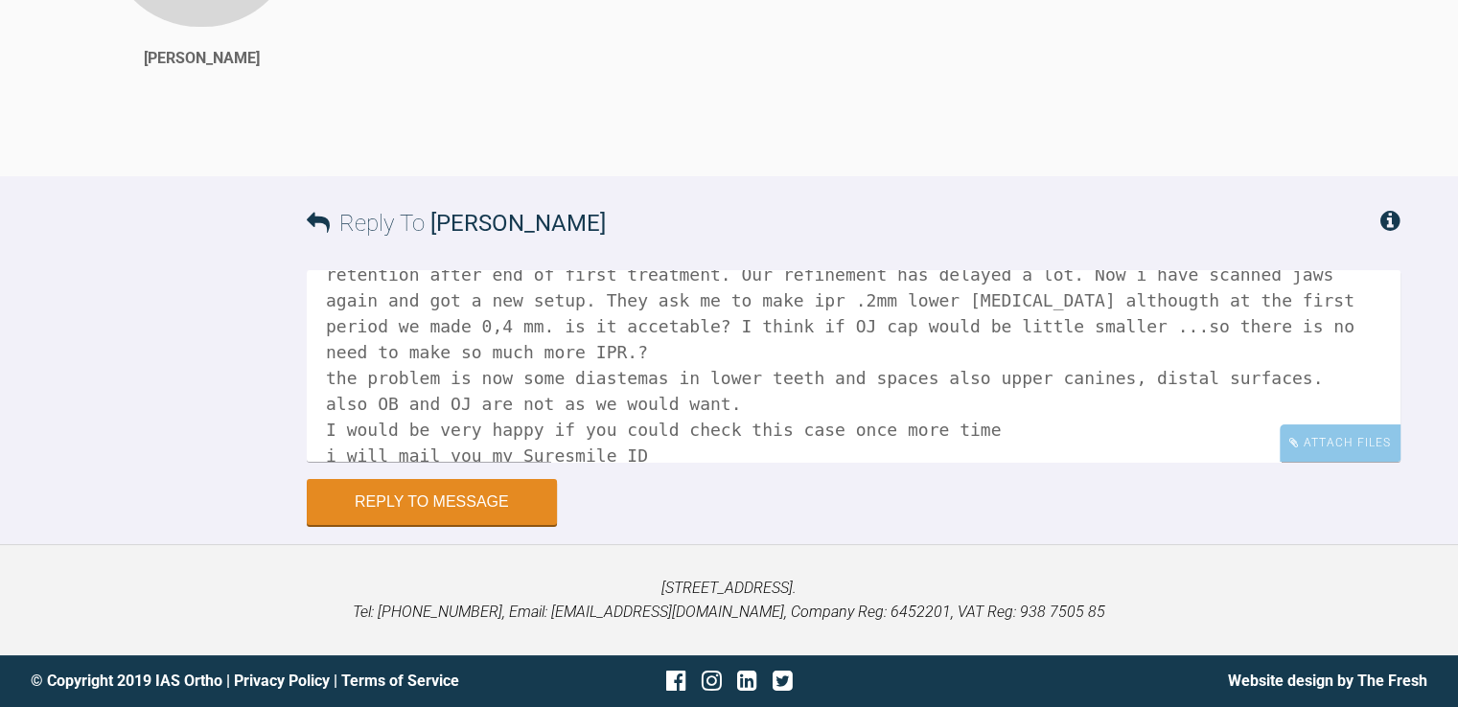
click at [319, 446] on textarea "Hey! I just ask if you could give some opinions to my first case. My own son. H…" at bounding box center [854, 366] width 1094 height 192
click at [392, 430] on textarea "Hey! I just ask if you could give some opinions to my first case. My own son. H…" at bounding box center [854, 366] width 1094 height 192
type textarea "Hey! I just ask if you could give some opinions to my first case. My own son. H…"
click at [437, 506] on button "Reply to Message" at bounding box center [432, 504] width 250 height 46
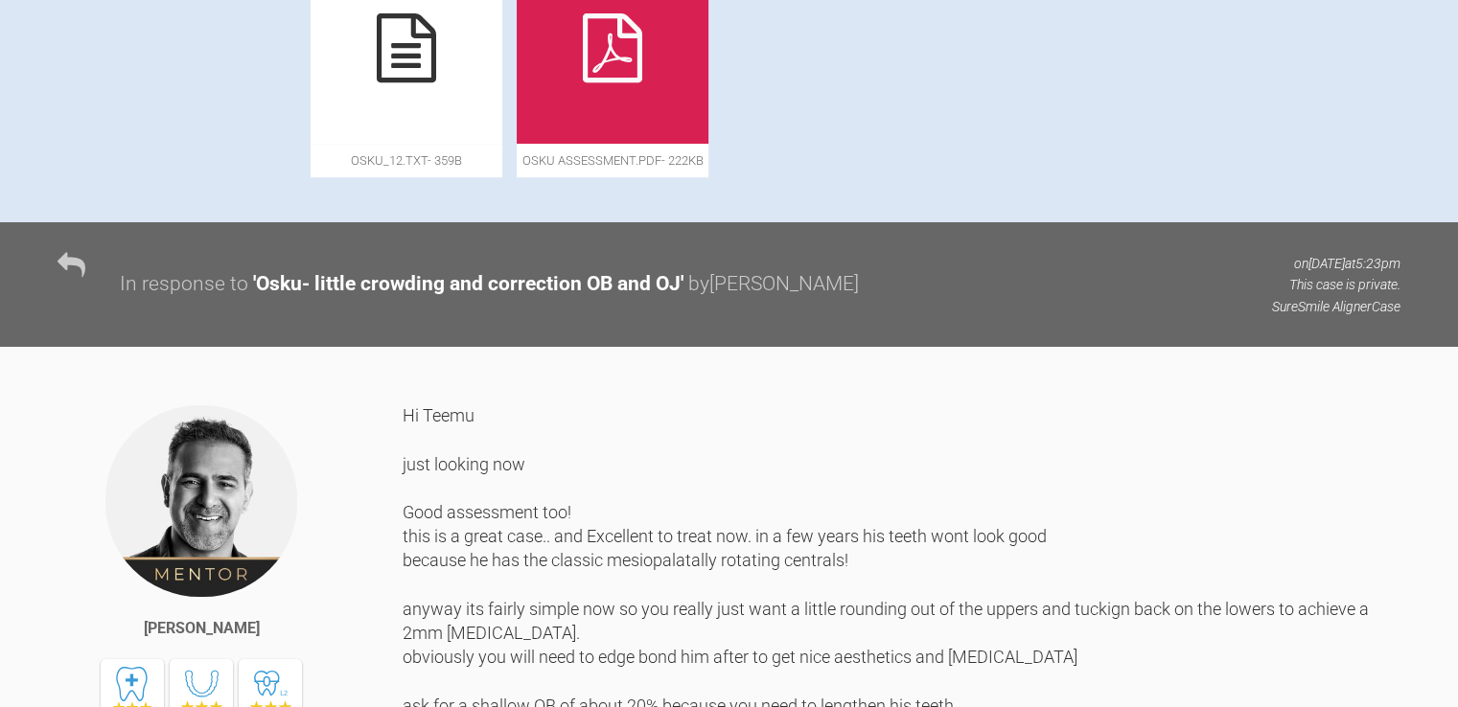
scroll to position [0, 0]
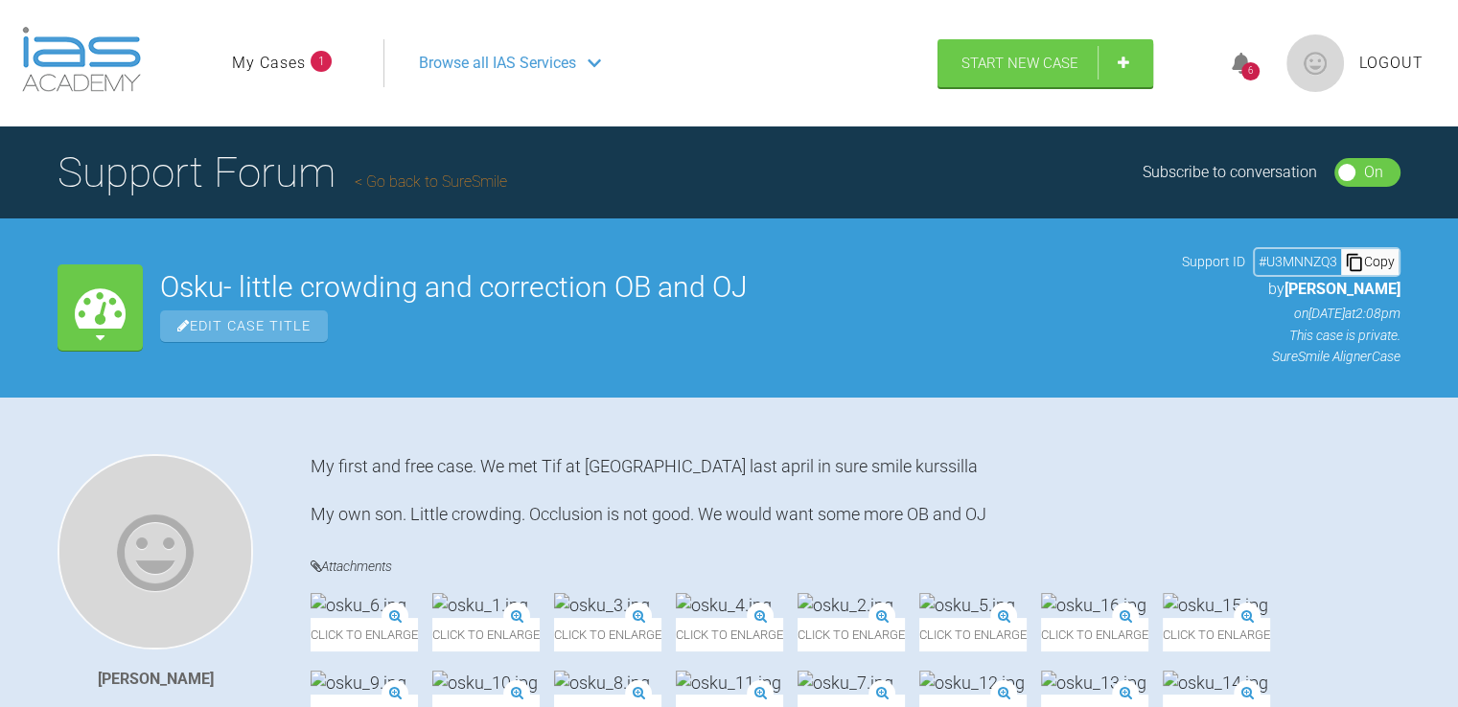
click at [1243, 57] on icon at bounding box center [1241, 64] width 19 height 22
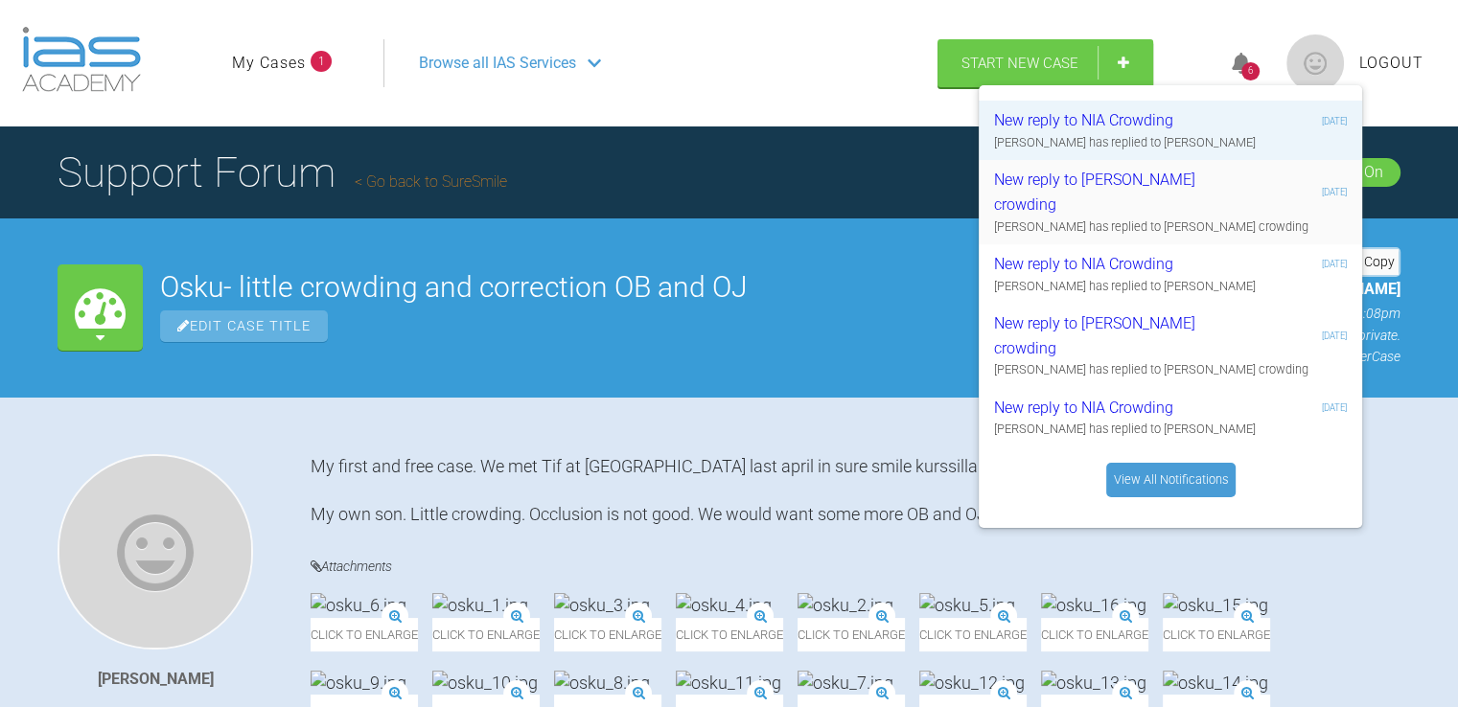
click at [1126, 190] on div "New reply to suomala m-l crowding" at bounding box center [1108, 192] width 229 height 49
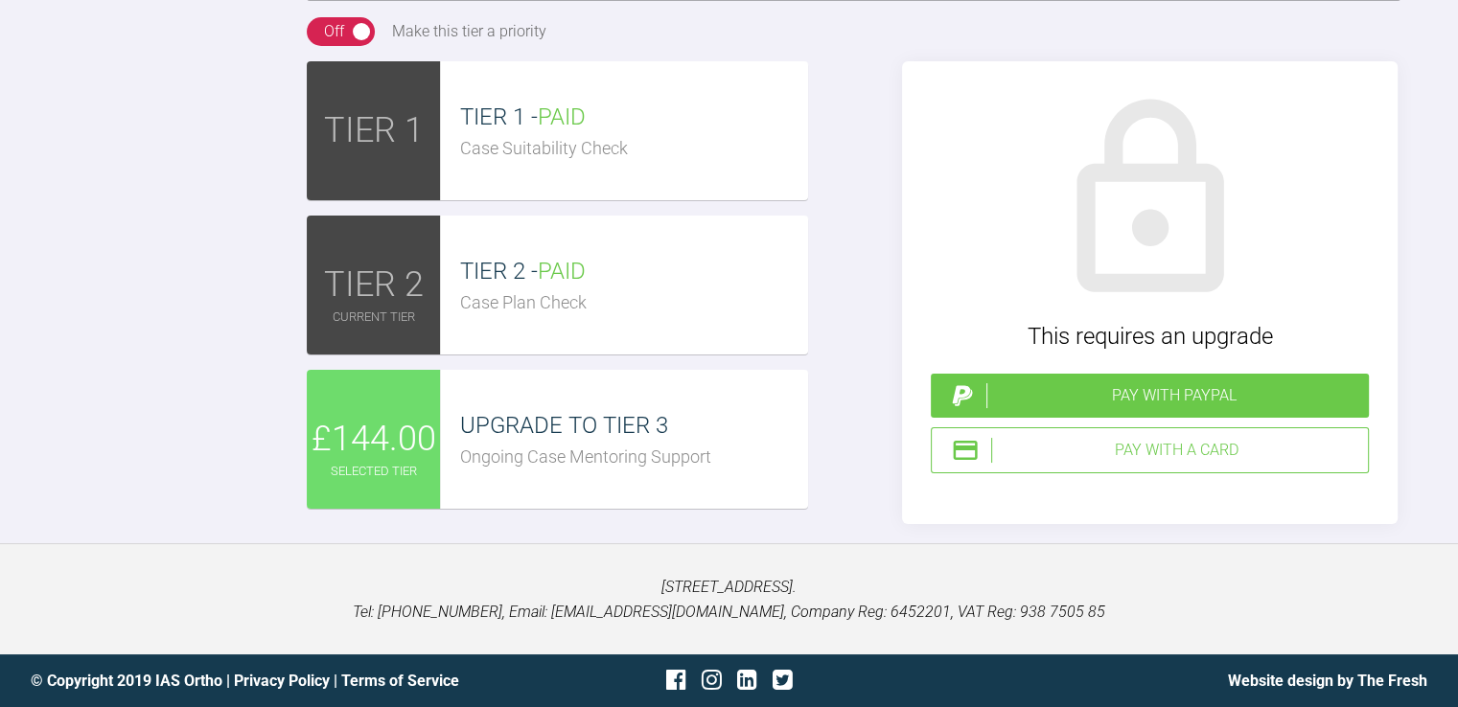
scroll to position [3931, 0]
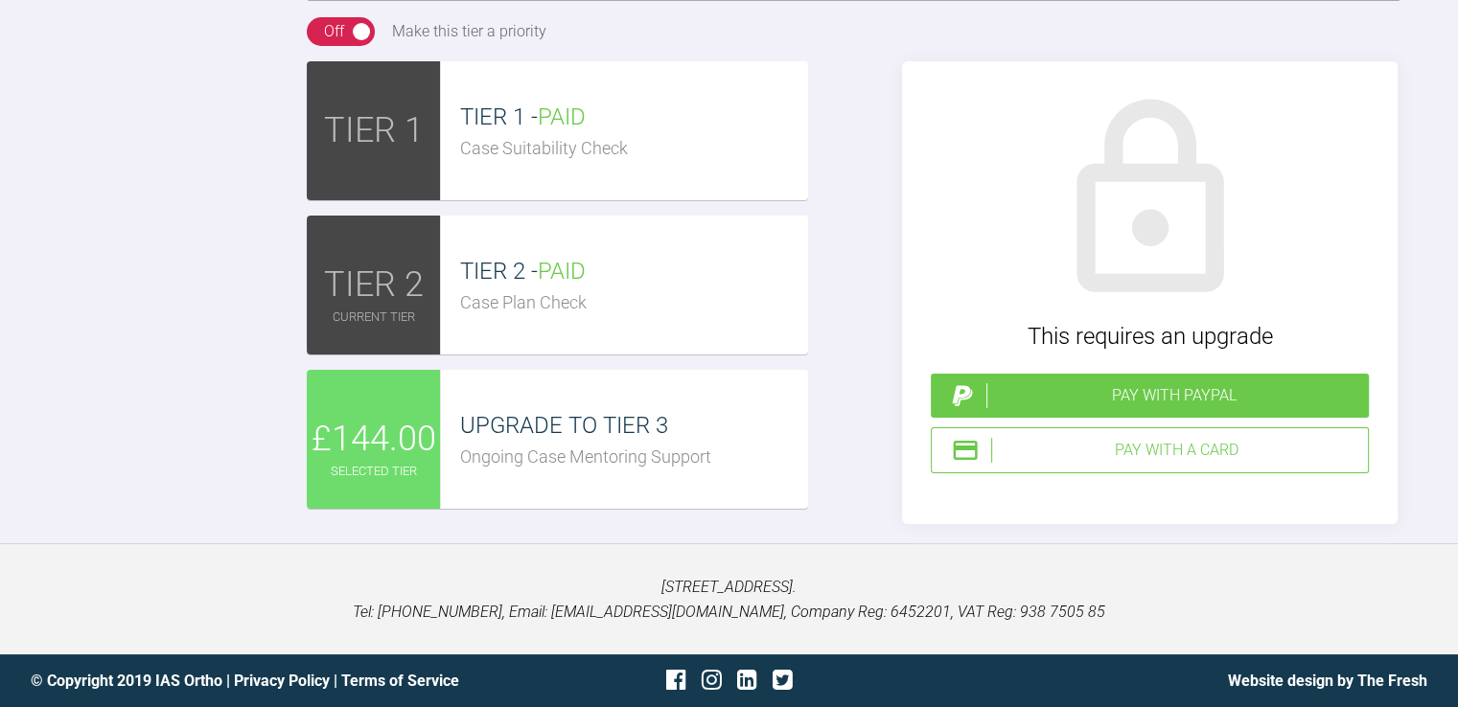
scroll to position [4063, 0]
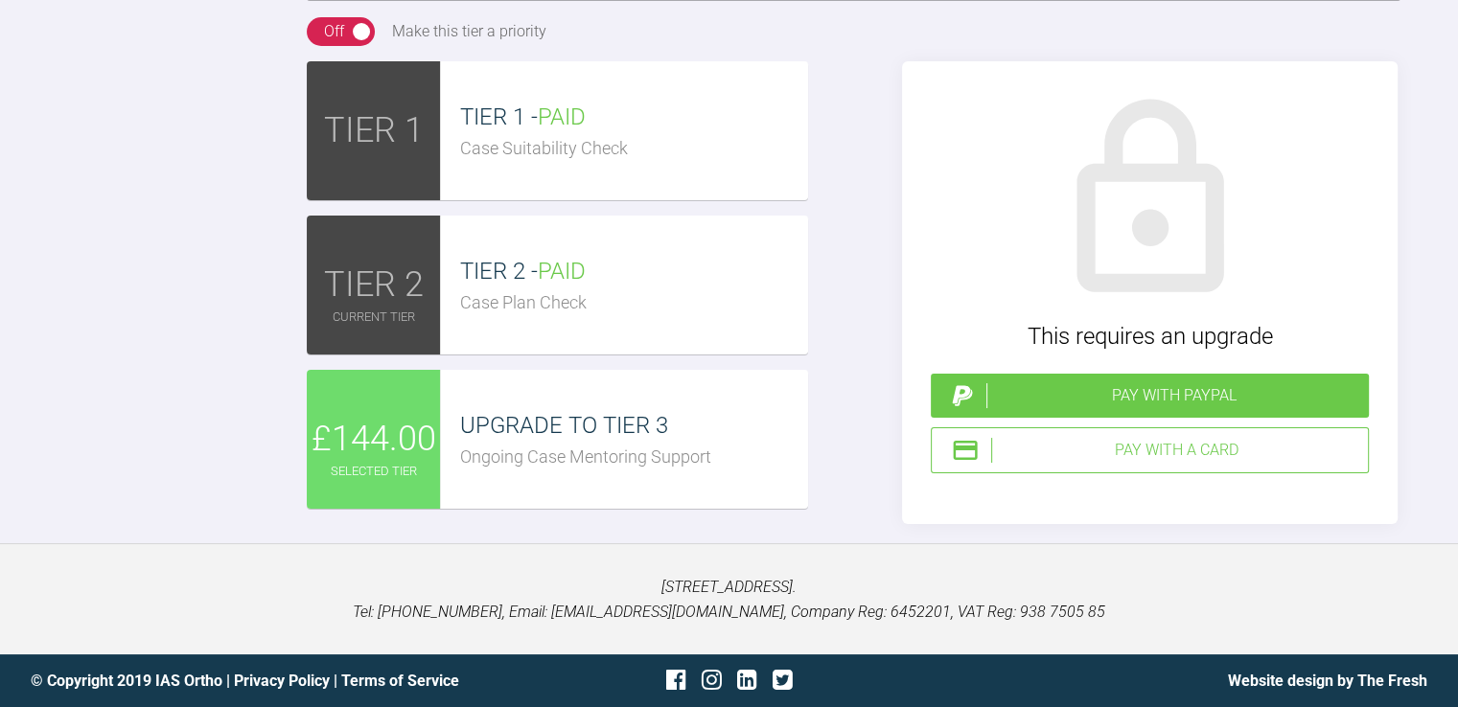
scroll to position [2, 0]
drag, startPoint x: 886, startPoint y: 310, endPoint x: 303, endPoint y: 220, distance: 589.7
click at [303, 220] on div "Reply To Tif Qureshi Hey! I have scanned this case again and asked a new setup.…" at bounding box center [729, 119] width 1458 height 810
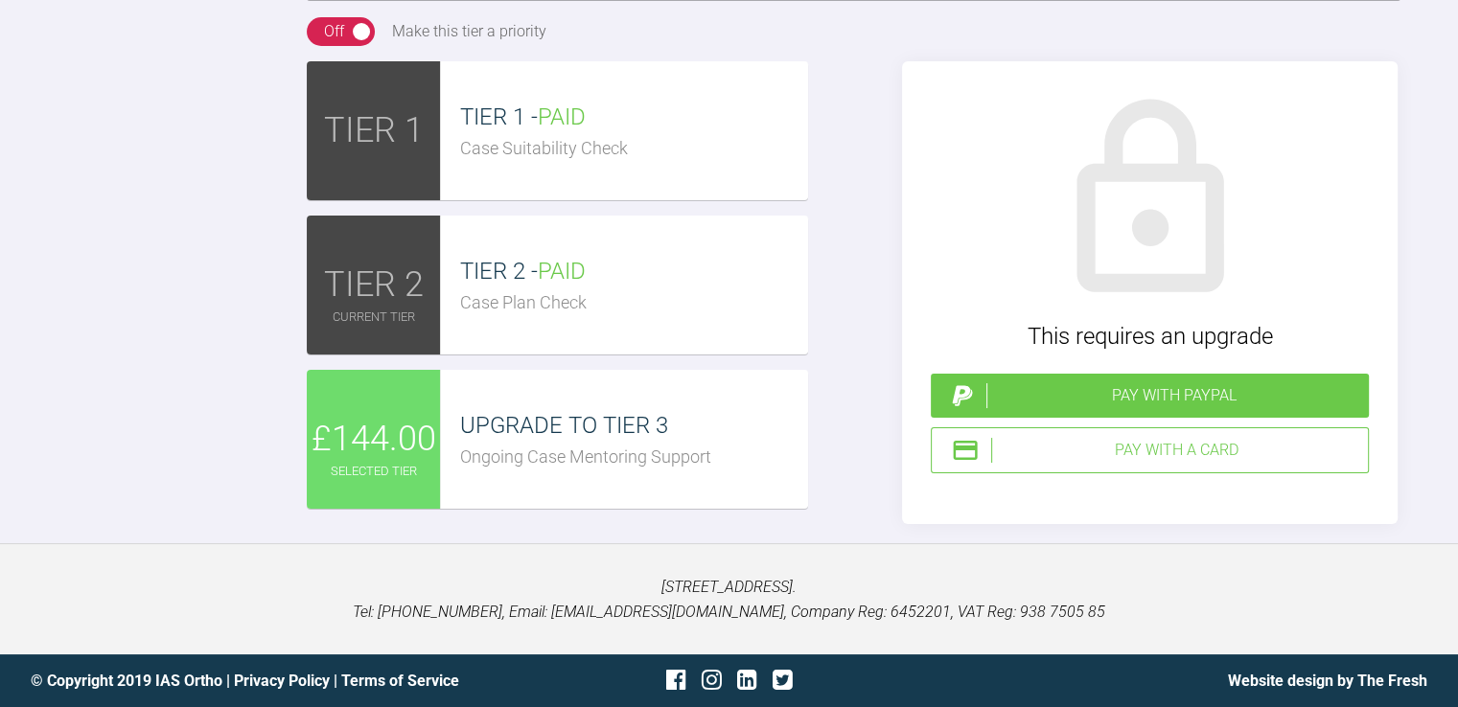
type textarea "Hey! I have scanned this case again and asked a new setup. Our suresmile suppor…"
click at [1167, 394] on div "Pay with PayPal" at bounding box center [1173, 395] width 375 height 25
click at [1166, 451] on div "Pay with a Card" at bounding box center [1175, 450] width 369 height 25
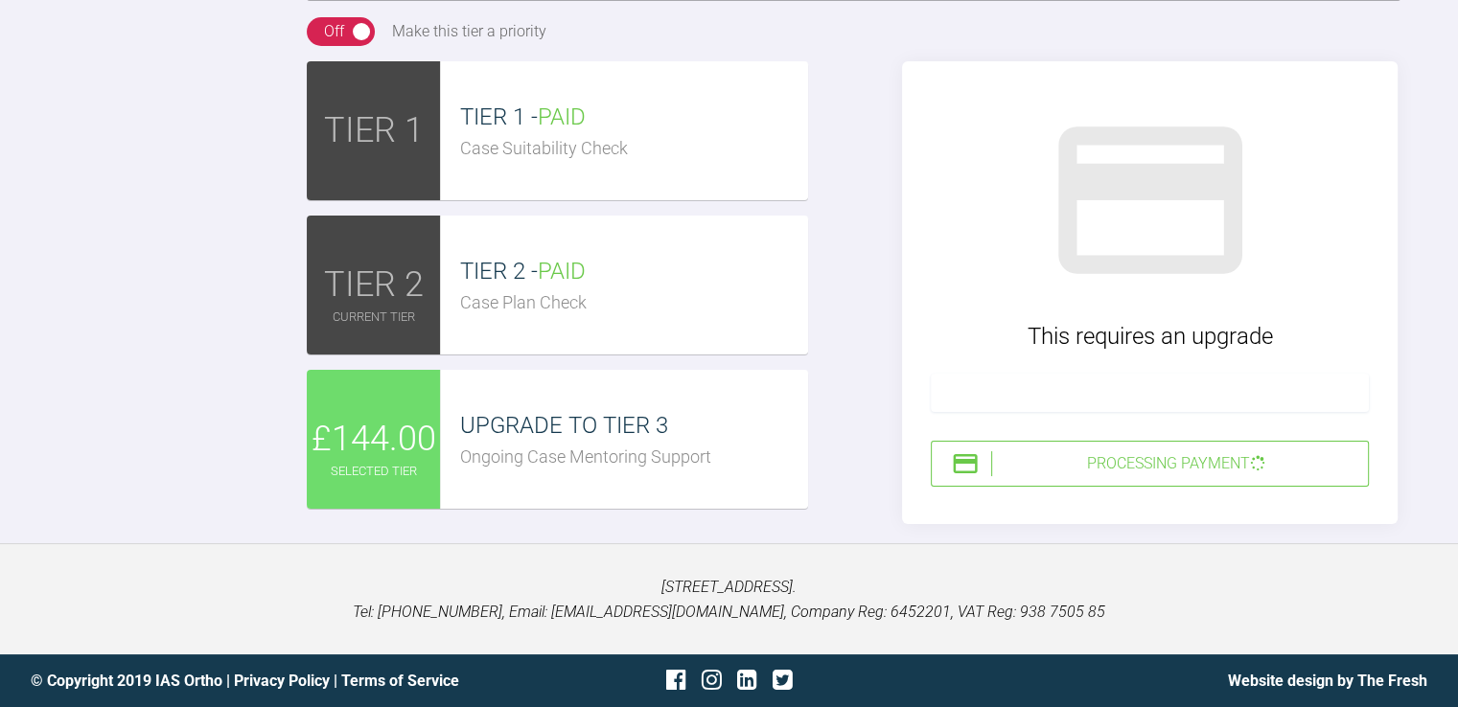
click at [1098, 461] on div "Processing Payment" at bounding box center [1175, 463] width 369 height 25
click at [966, 463] on img at bounding box center [965, 464] width 29 height 29
click at [624, 430] on span "UPGRADE TO TIER 3" at bounding box center [564, 425] width 208 height 27
click at [340, 32] on div "Off" at bounding box center [334, 31] width 20 height 25
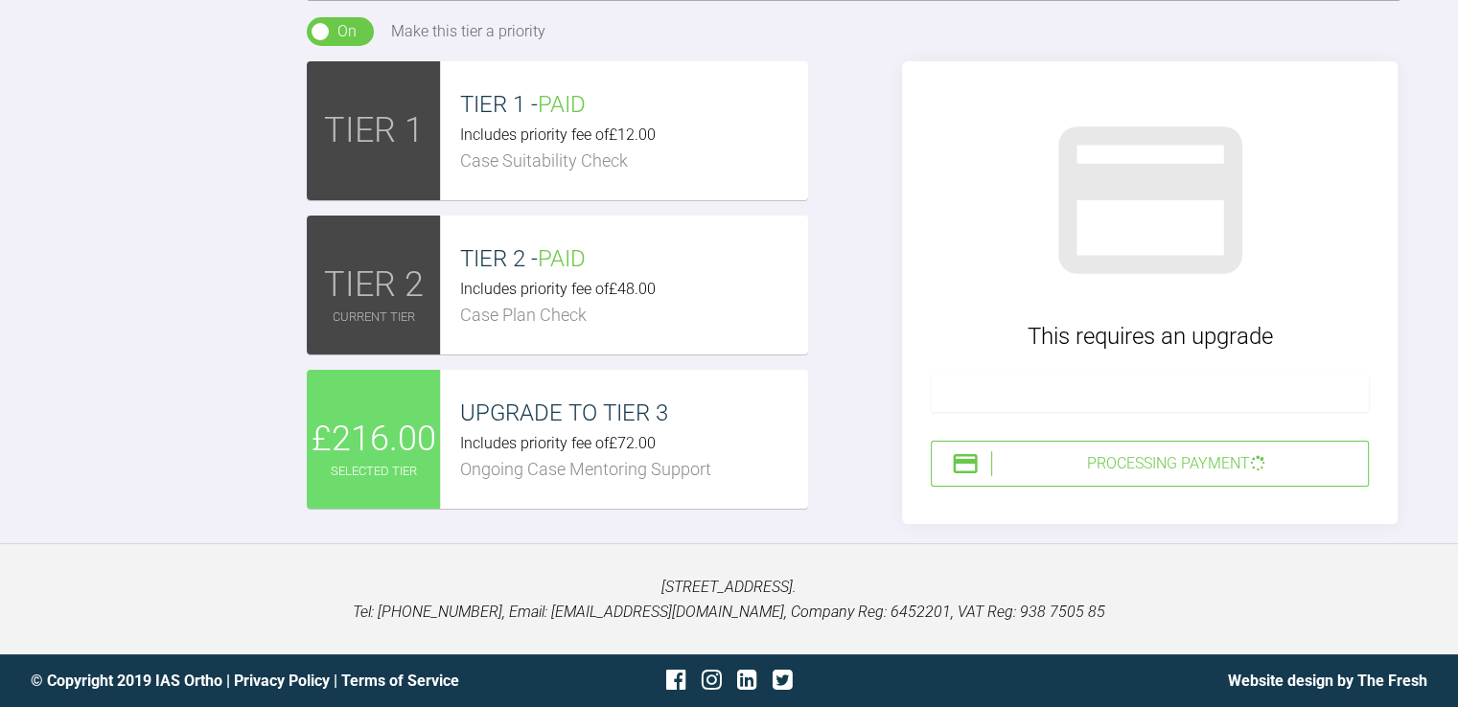
click at [341, 32] on div "On" at bounding box center [346, 31] width 19 height 25
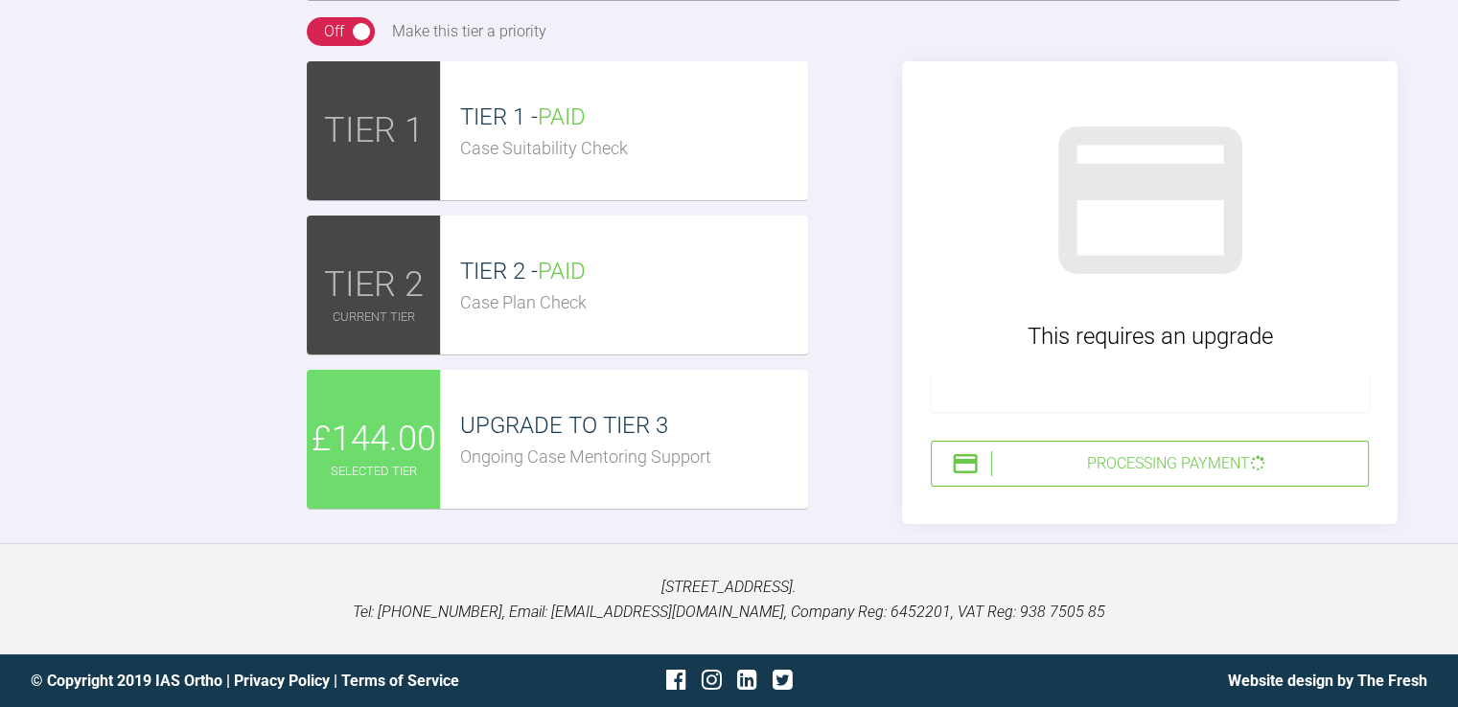
click at [840, 372] on div "TIER 1 TIER 1 - PAID Case Suitability Check TIER 2 TIER 2 - PAID Case Plan Chec…" at bounding box center [854, 292] width 1094 height 463
click at [222, 264] on div "Reply To Tif Qureshi Hey! I have scanned this case again and asked a new setup.…" at bounding box center [729, 119] width 1458 height 810
drag, startPoint x: 968, startPoint y: 276, endPoint x: 314, endPoint y: 161, distance: 663.8
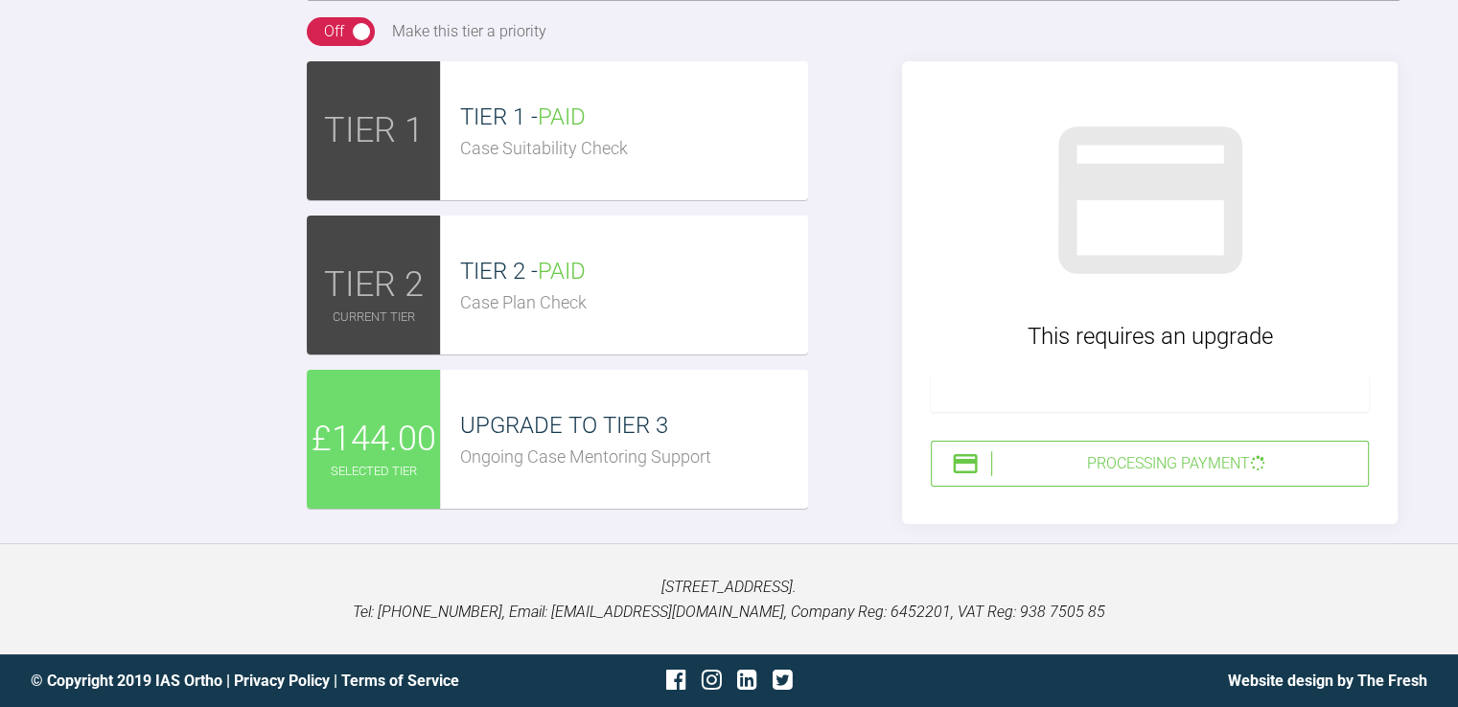
scroll to position [4357, 0]
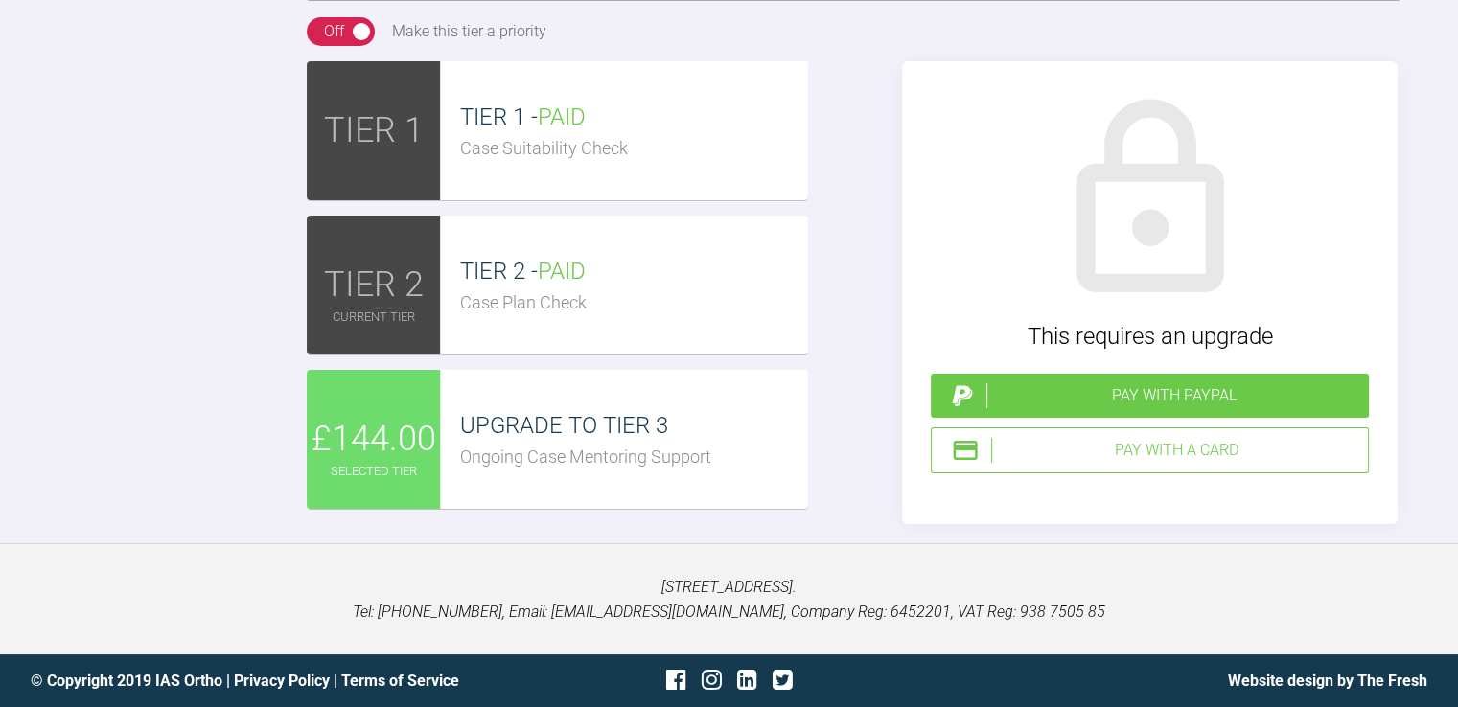
scroll to position [4287, 0]
click at [597, 439] on span "UPGRADE TO TIER 3" at bounding box center [564, 425] width 208 height 27
